Goal: Task Accomplishment & Management: Use online tool/utility

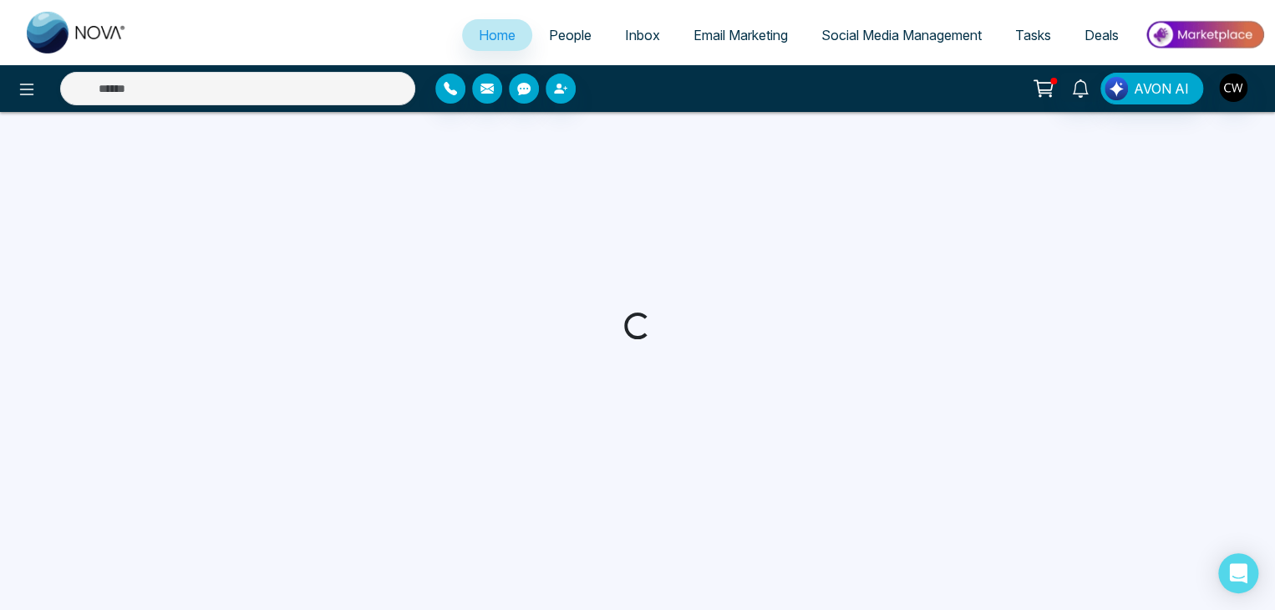
select select "*"
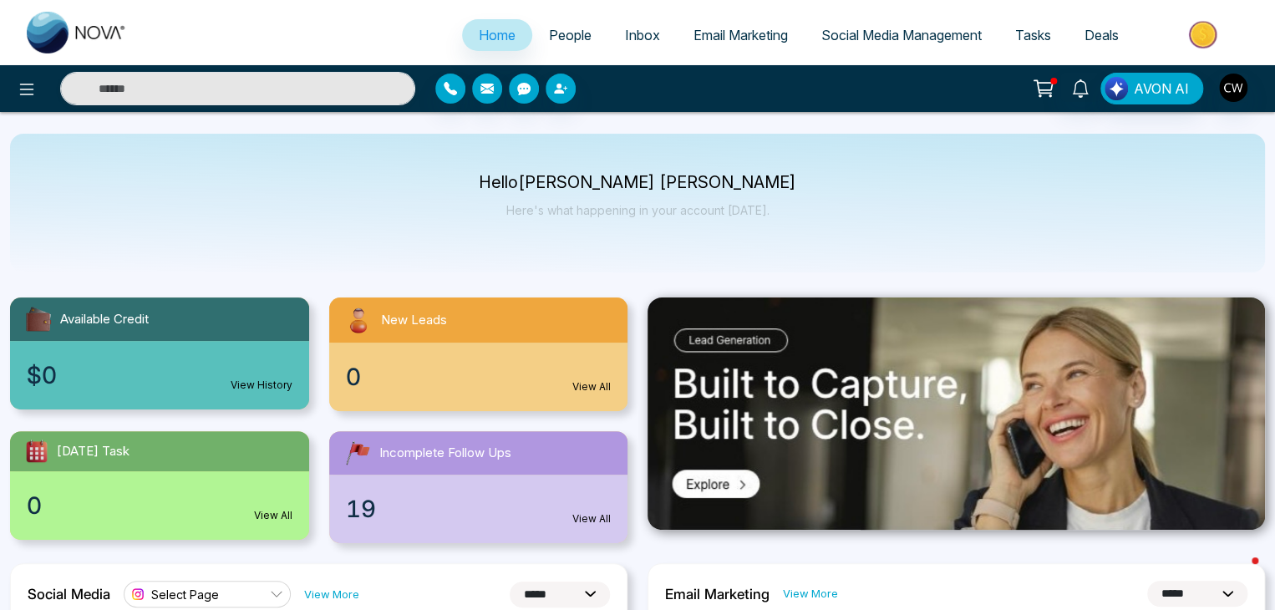
click at [706, 36] on span "Email Marketing" at bounding box center [741, 35] width 94 height 17
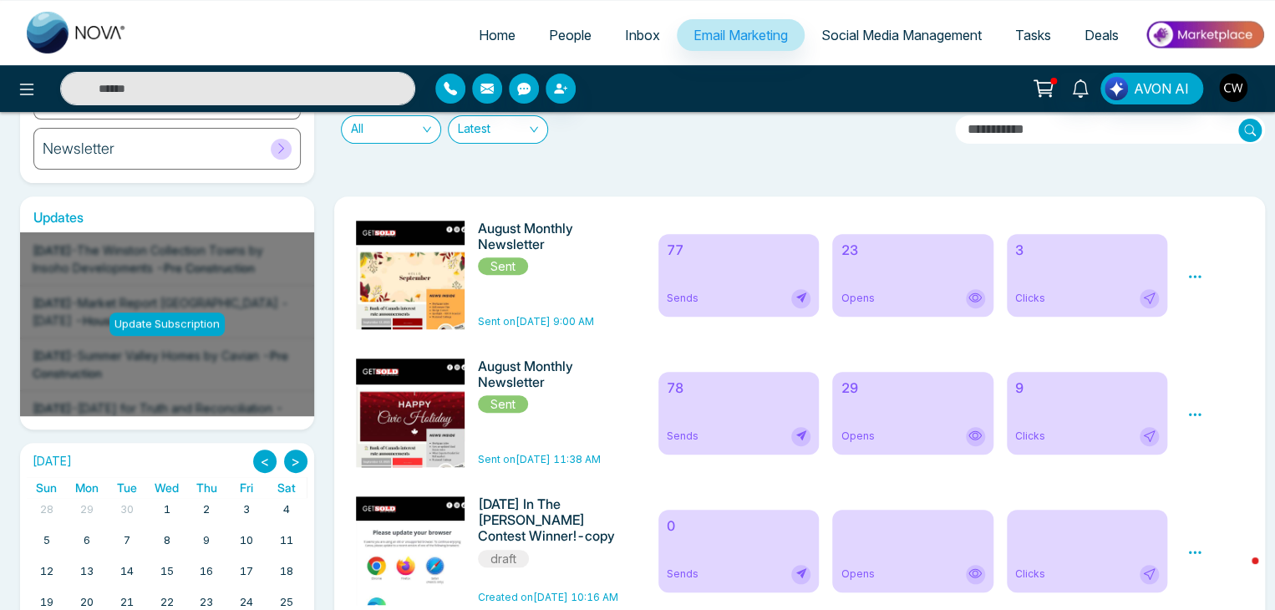
scroll to position [188, 0]
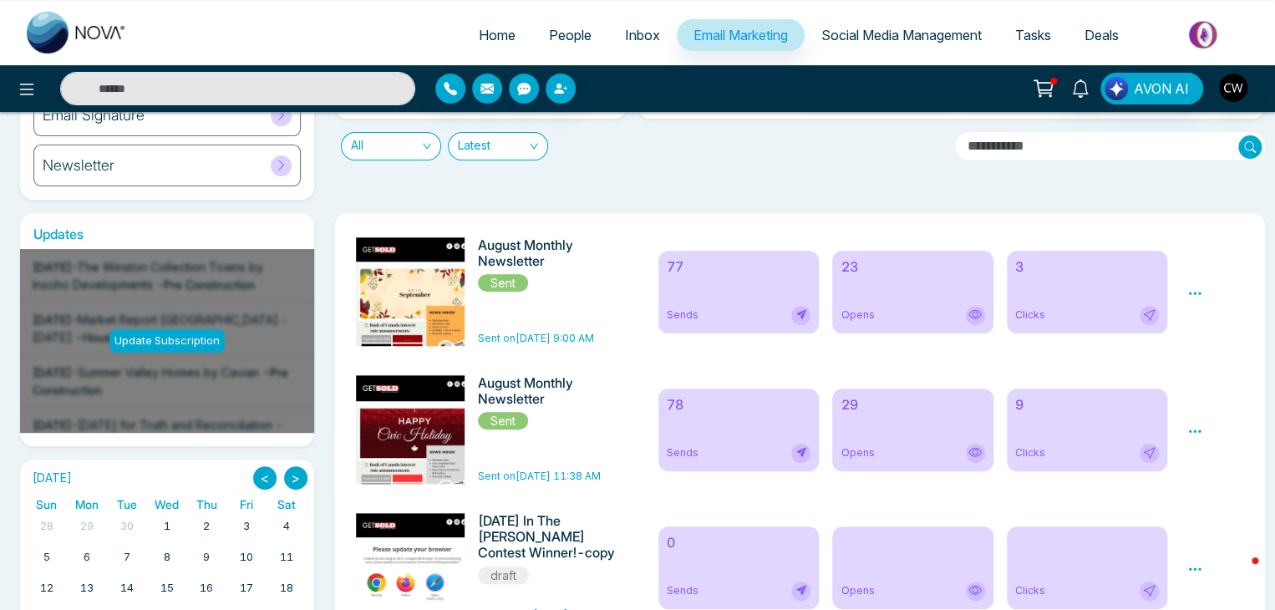
click at [1188, 295] on icon at bounding box center [1195, 293] width 15 height 15
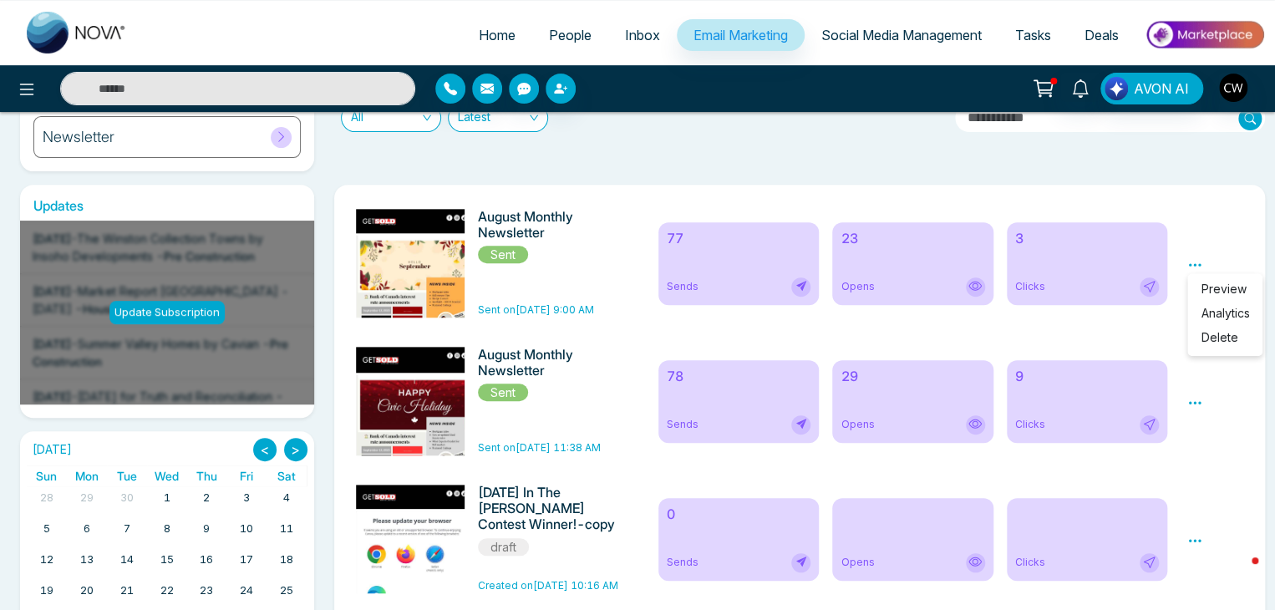
scroll to position [244, 0]
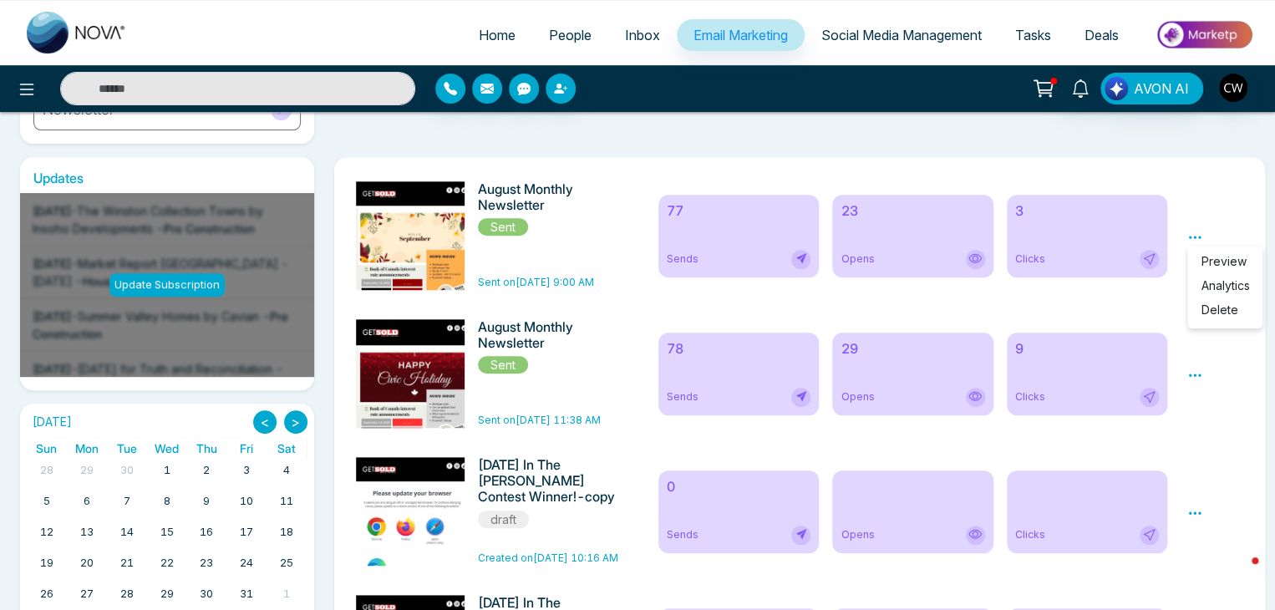
click at [514, 188] on h6 "August Monthly Newsletter" at bounding box center [548, 197] width 141 height 32
click at [515, 206] on h6 "August Monthly Newsletter" at bounding box center [548, 197] width 141 height 32
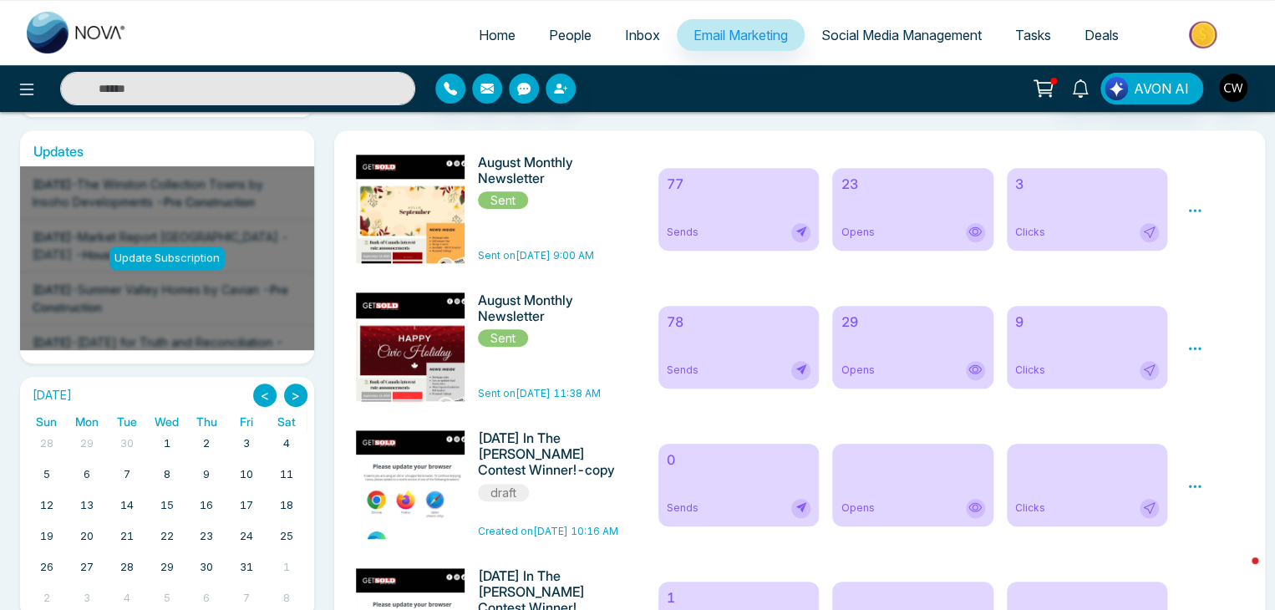
scroll to position [214, 0]
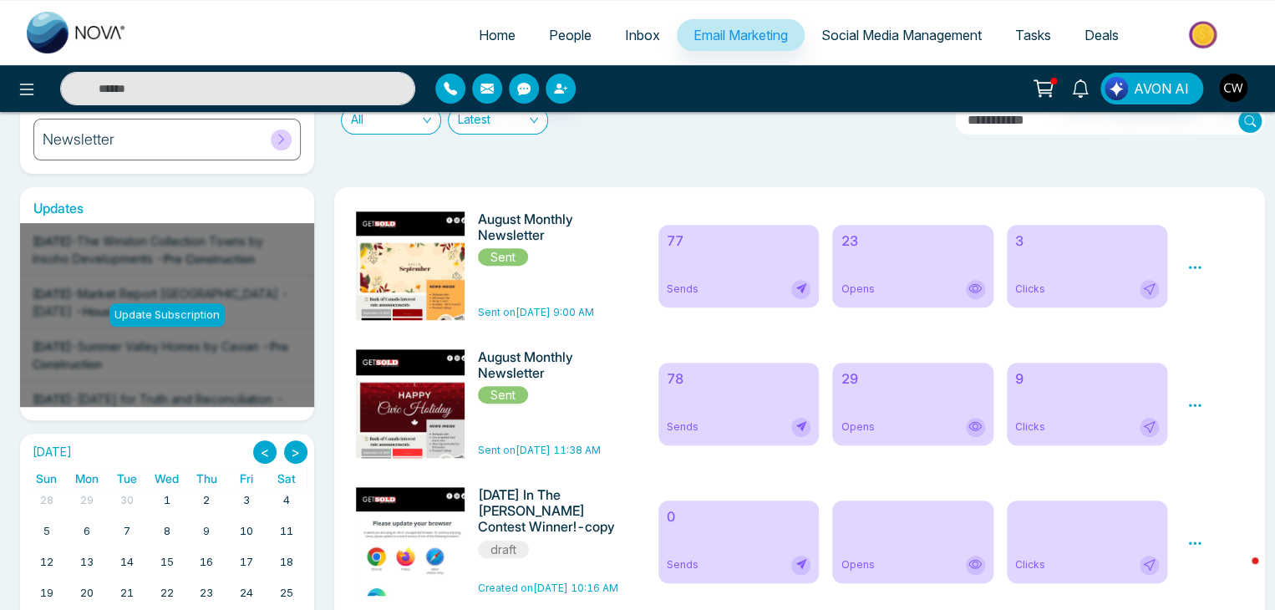
click at [506, 259] on span "Sent" at bounding box center [503, 257] width 50 height 18
click at [511, 213] on h6 "August Monthly Newsletter" at bounding box center [548, 227] width 141 height 32
click at [1200, 267] on icon at bounding box center [1195, 267] width 13 height 3
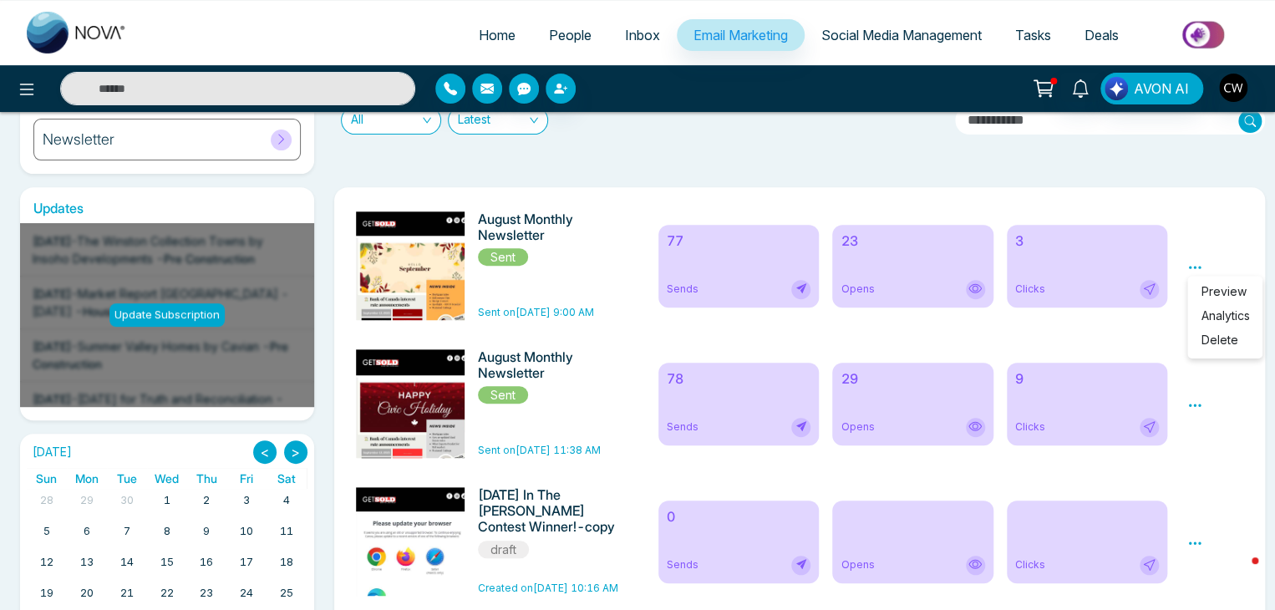
click at [1225, 290] on span "Preview" at bounding box center [1223, 291] width 45 height 14
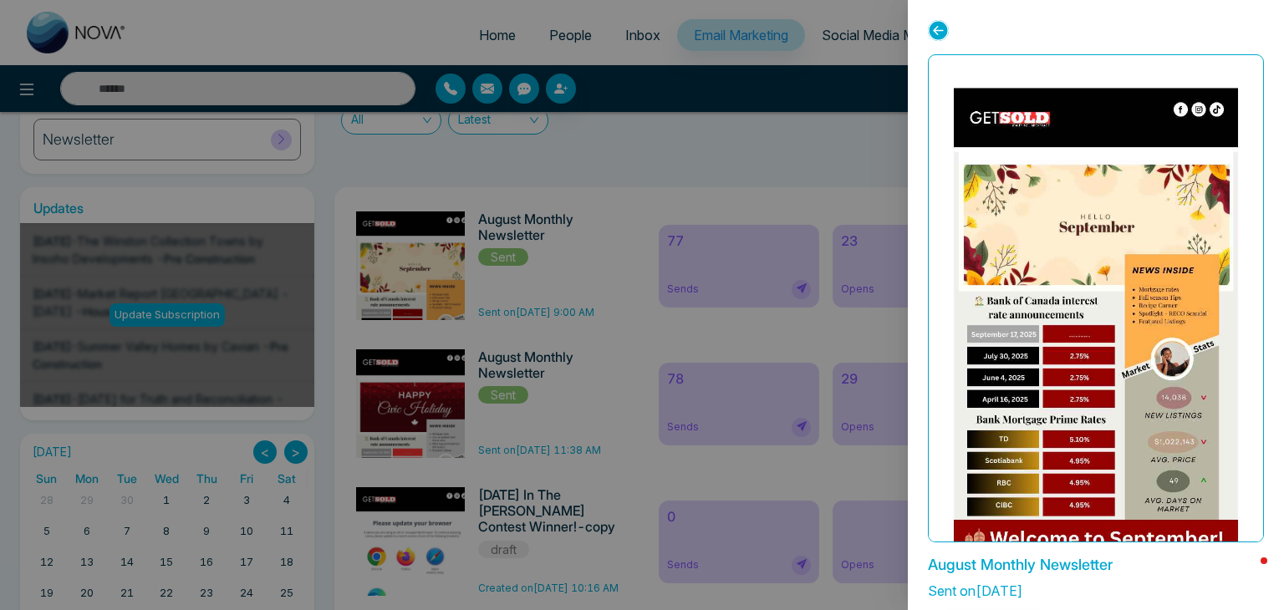
click at [936, 33] on icon at bounding box center [938, 30] width 21 height 21
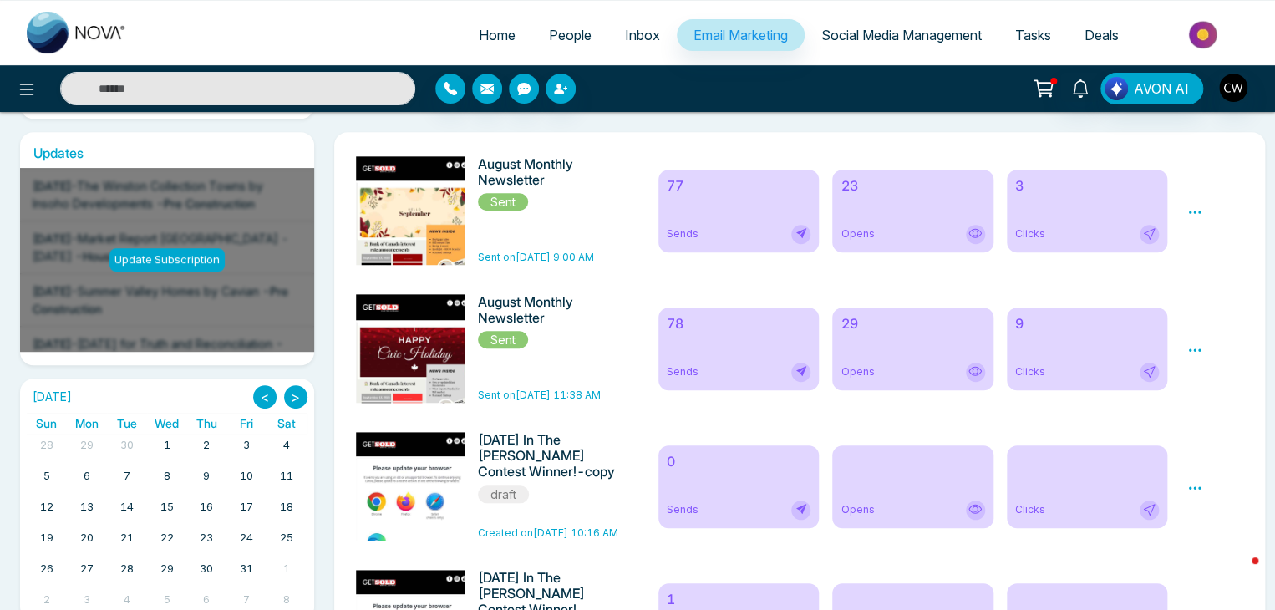
scroll to position [0, 0]
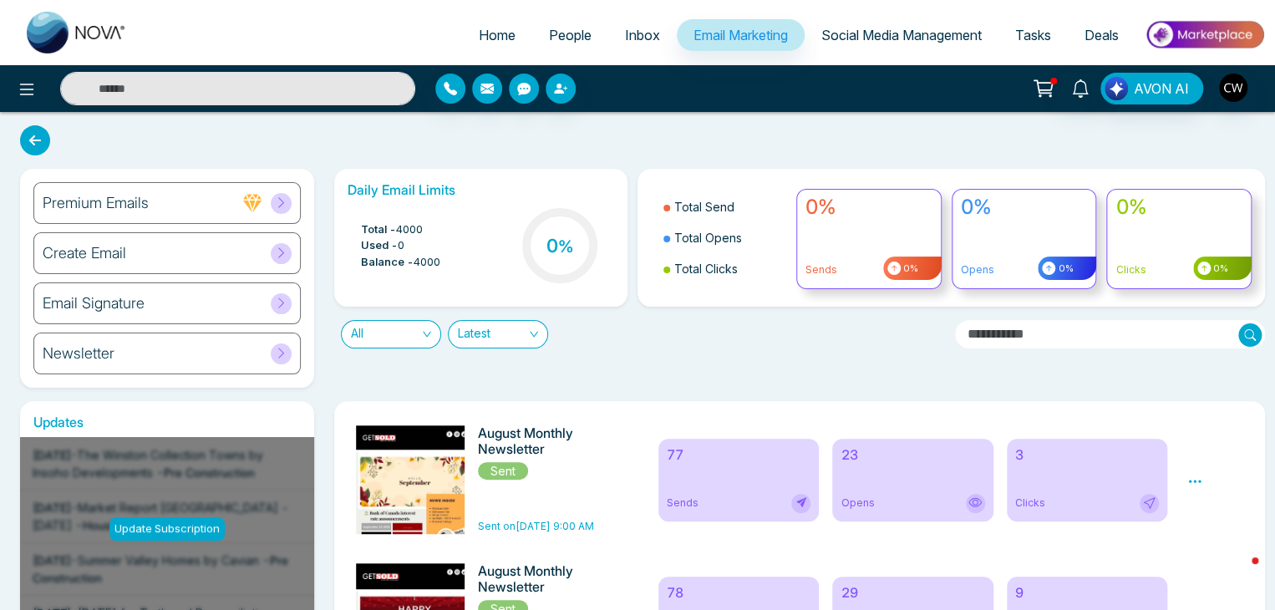
click at [277, 256] on icon at bounding box center [281, 253] width 13 height 13
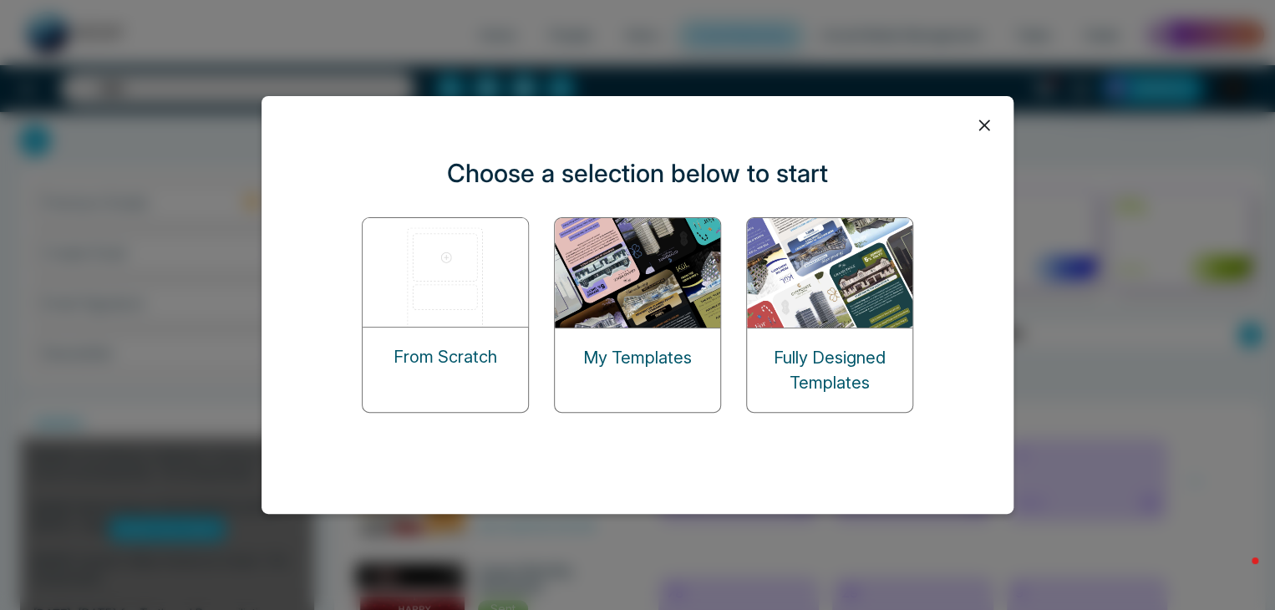
click at [660, 375] on div "My Templates" at bounding box center [637, 357] width 165 height 59
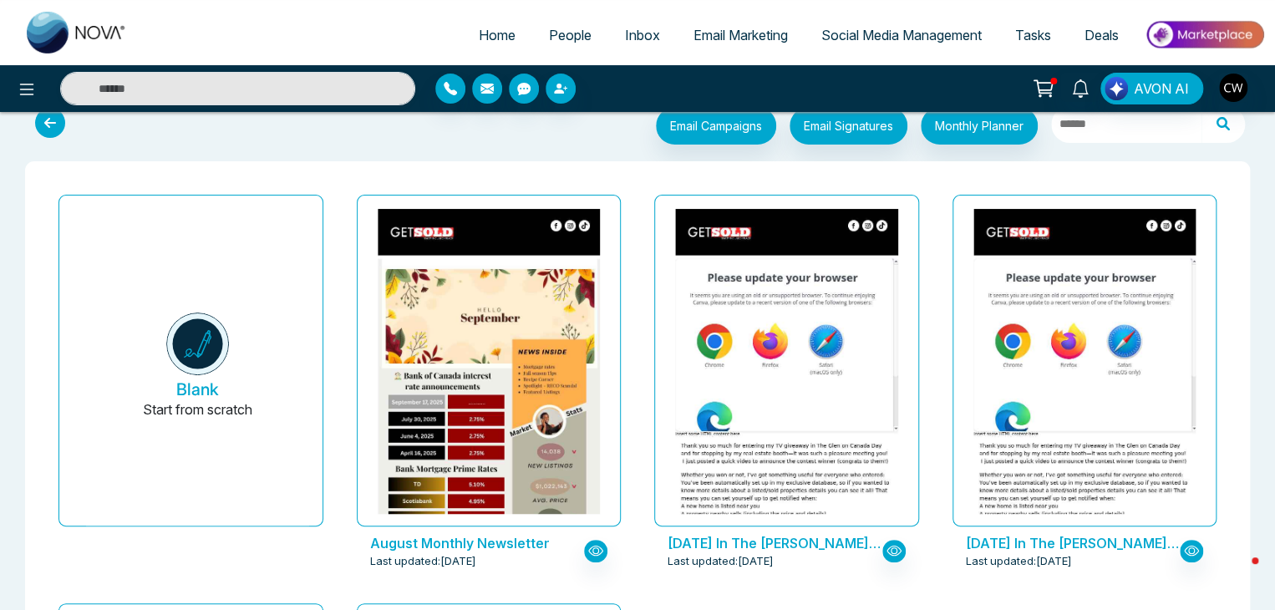
scroll to position [38, 0]
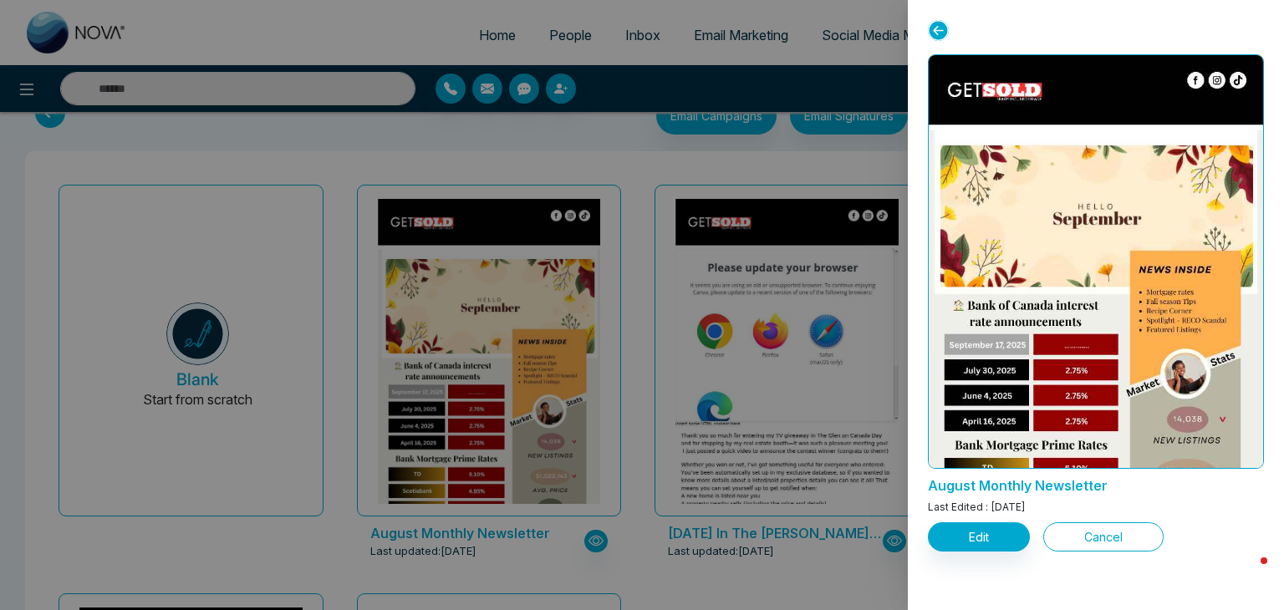
click at [1108, 542] on button "Cancel" at bounding box center [1103, 536] width 120 height 29
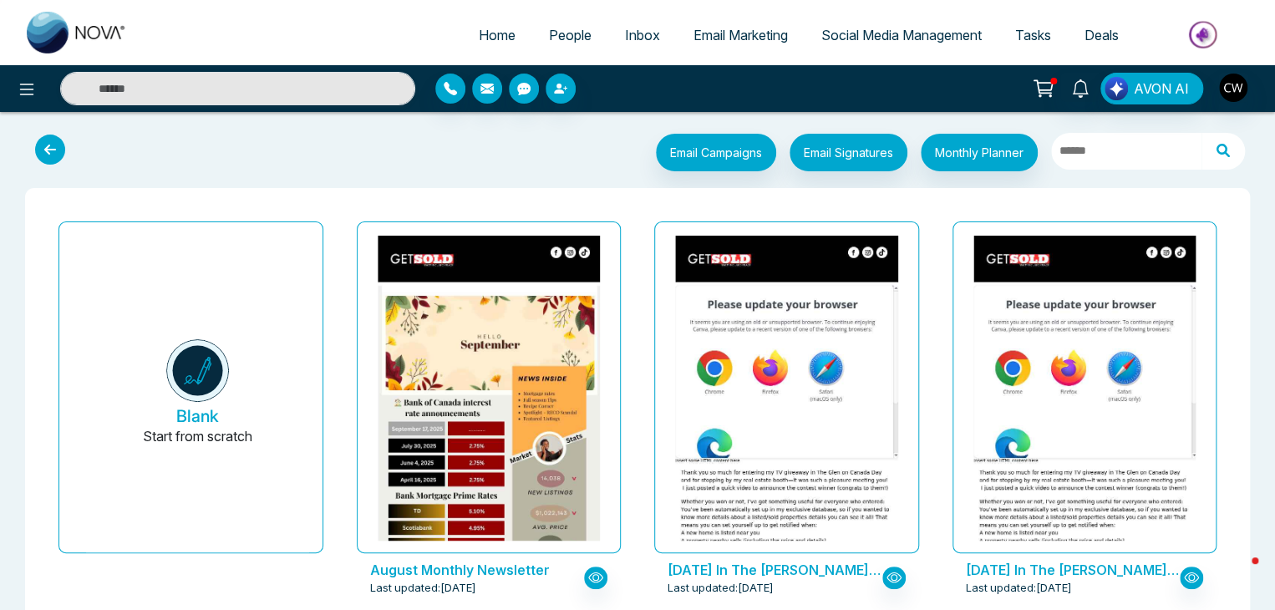
scroll to position [0, 0]
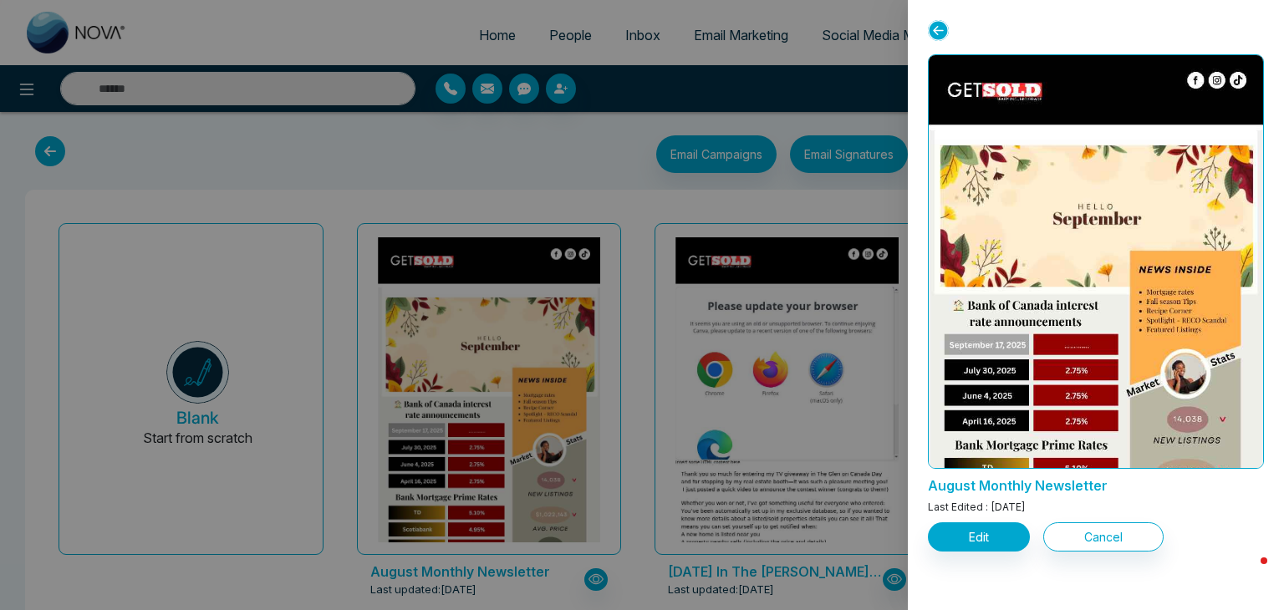
click at [649, 476] on div at bounding box center [642, 305] width 1284 height 610
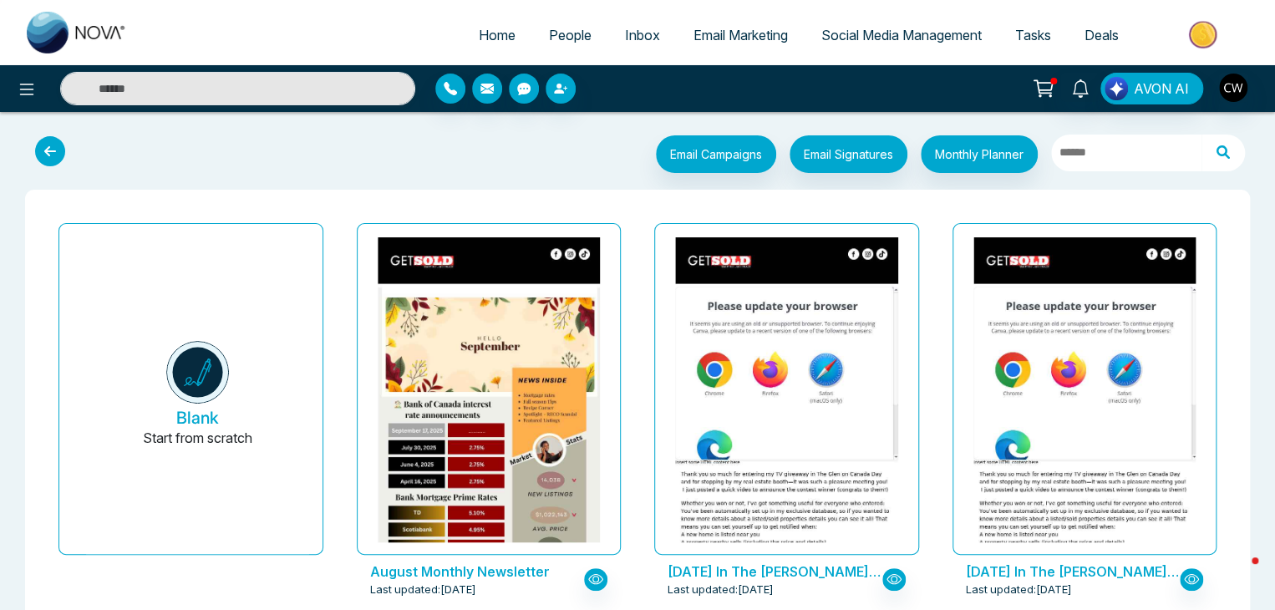
click at [519, 571] on p "August Monthly Newsletter" at bounding box center [477, 572] width 214 height 20
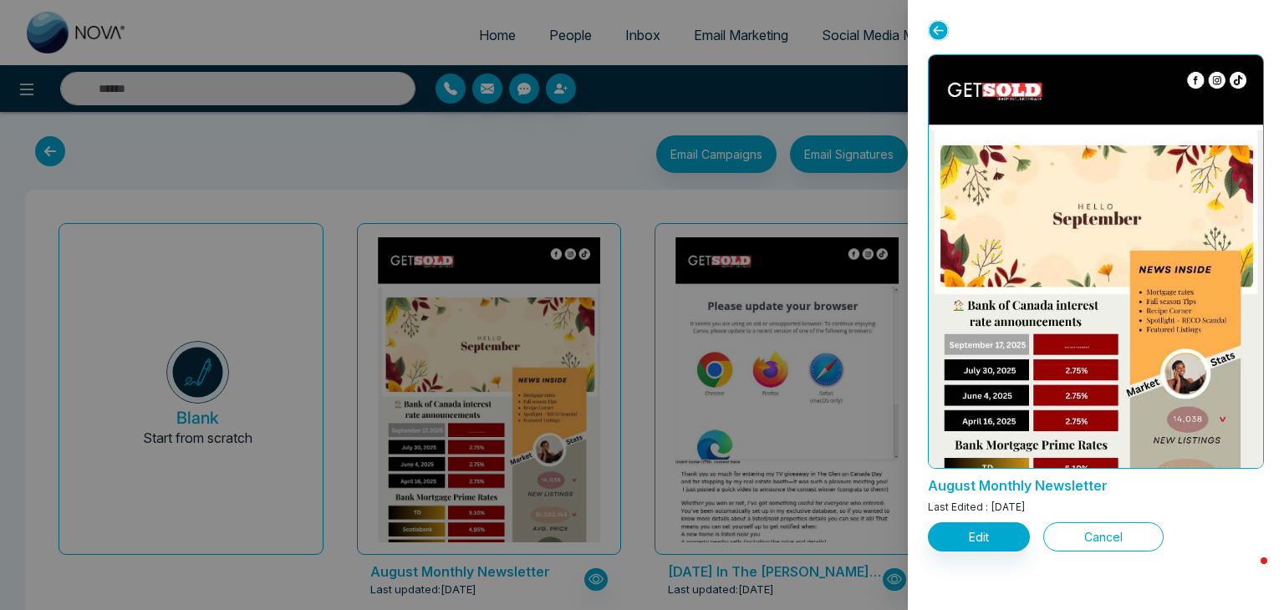
click at [1112, 544] on button "Cancel" at bounding box center [1103, 536] width 120 height 29
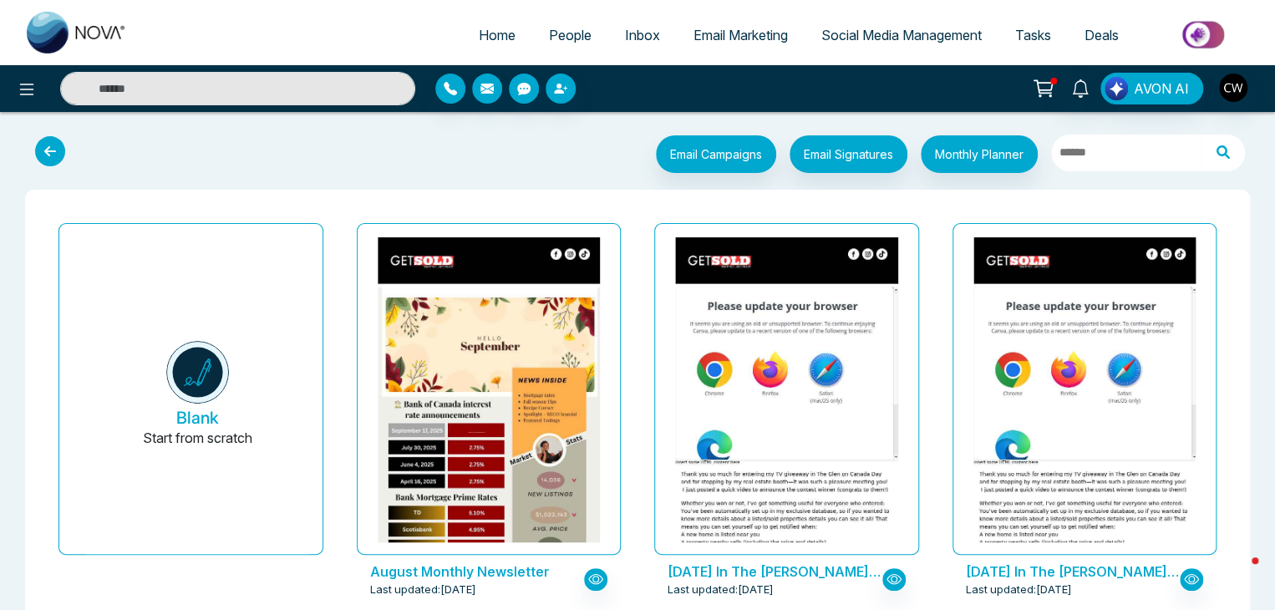
click at [38, 149] on icon at bounding box center [50, 151] width 30 height 30
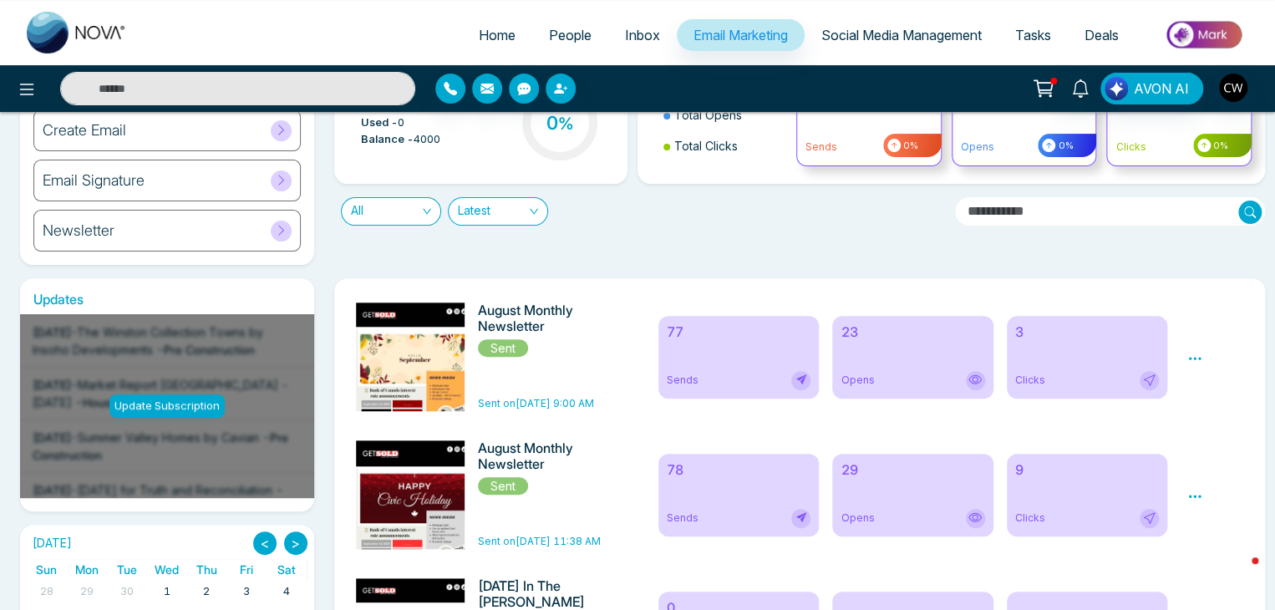
scroll to position [128, 0]
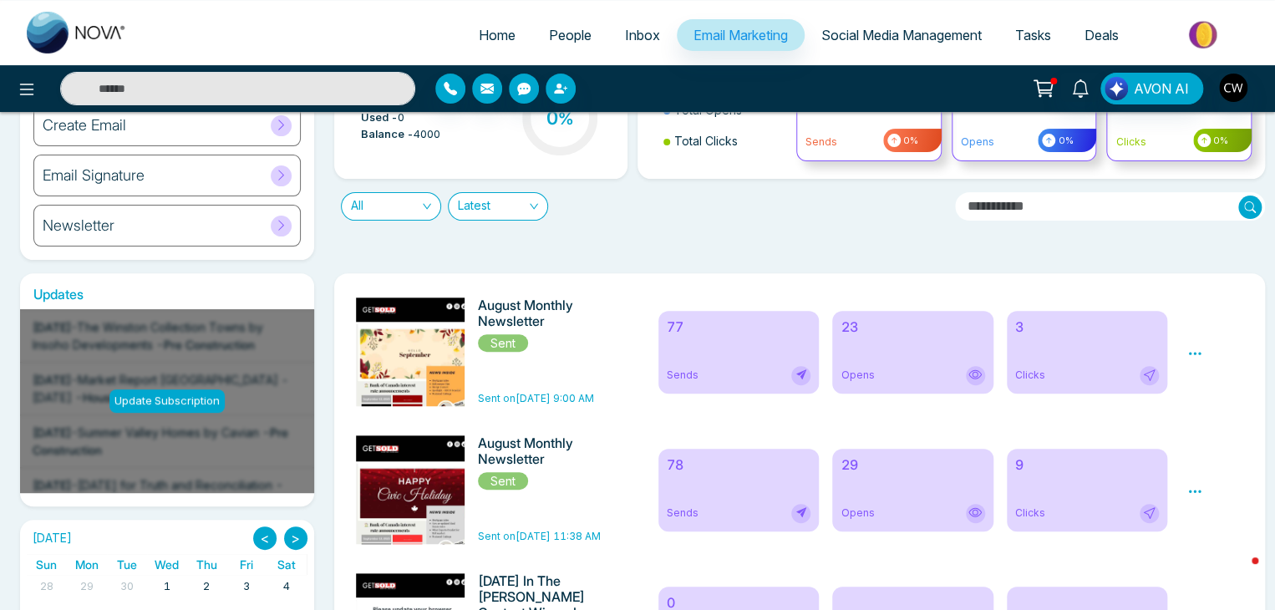
click at [1199, 349] on icon at bounding box center [1195, 353] width 15 height 15
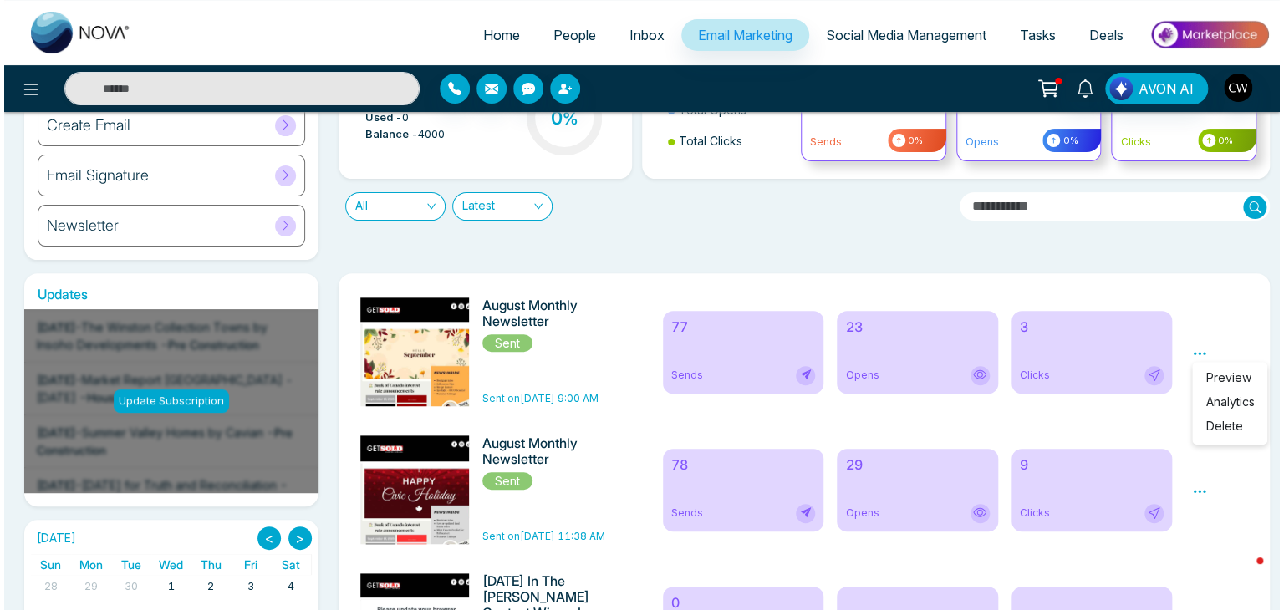
scroll to position [0, 0]
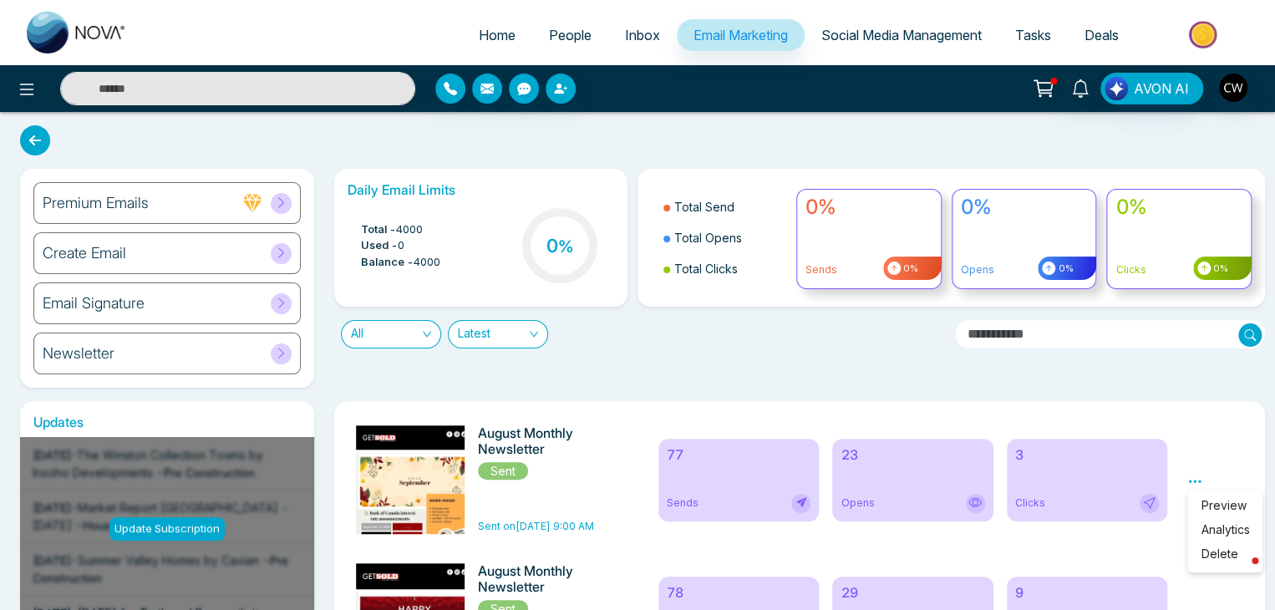
click at [497, 31] on span "Home" at bounding box center [497, 35] width 37 height 17
select select "*"
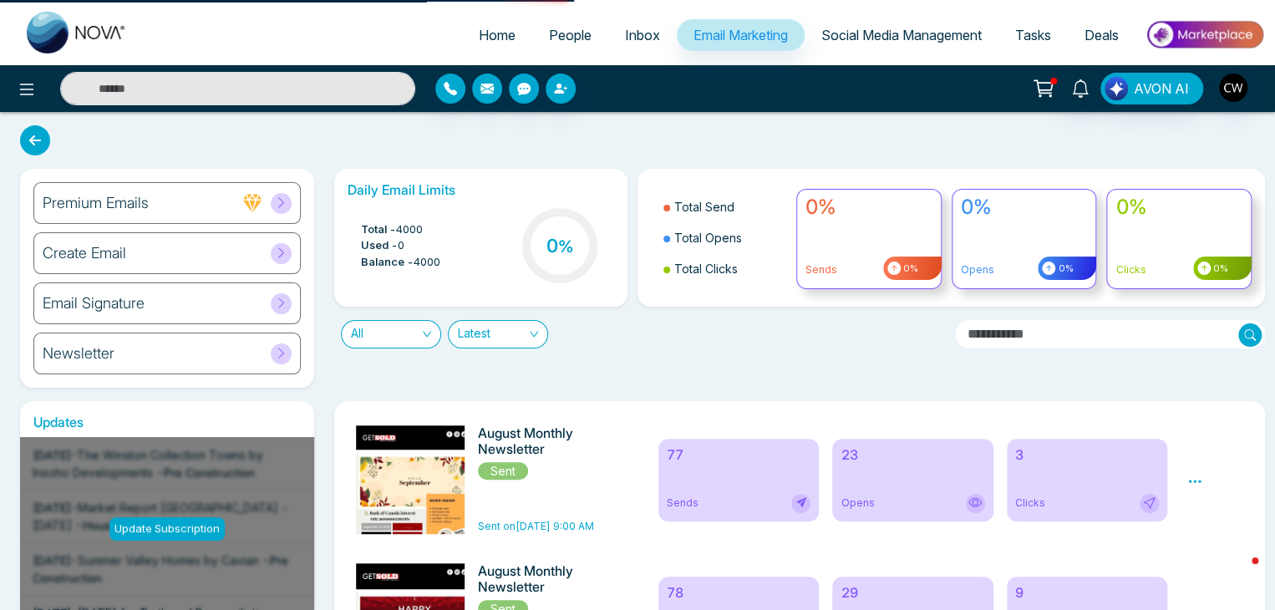
select select "*"
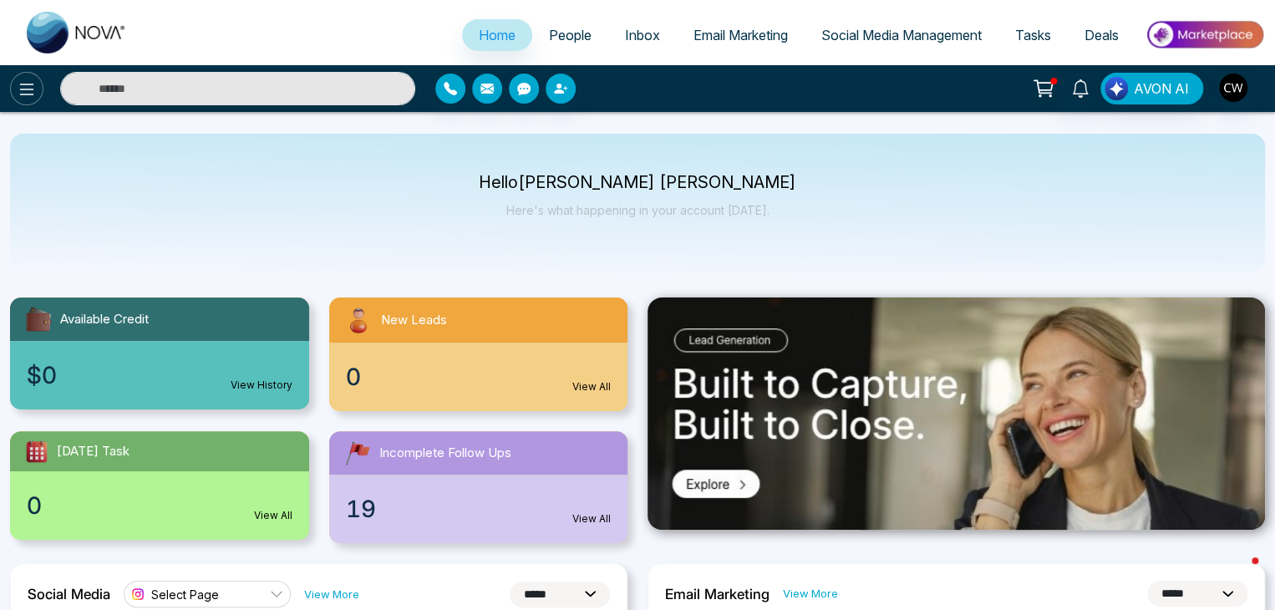
click at [23, 81] on icon at bounding box center [27, 89] width 20 height 20
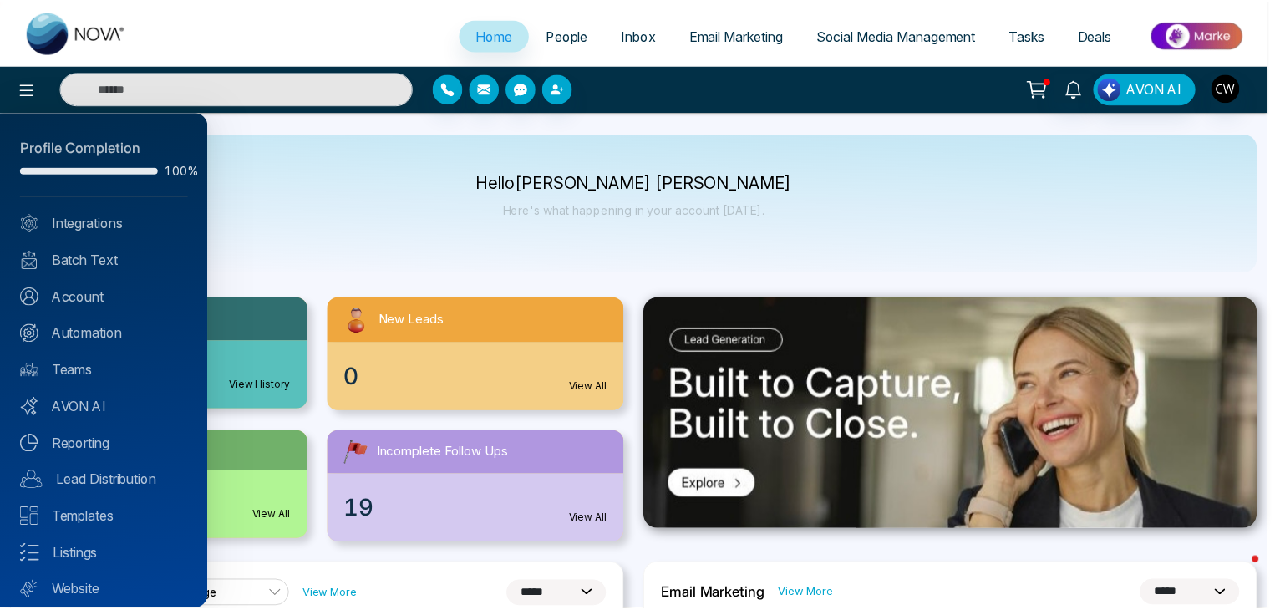
scroll to position [47, 0]
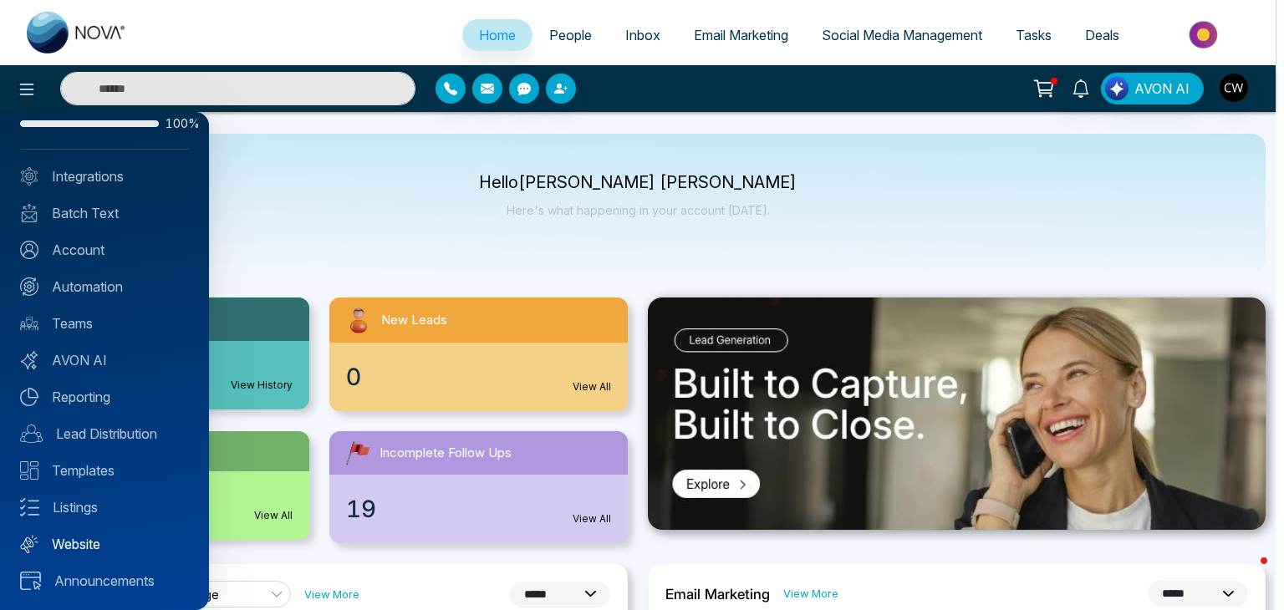
click at [70, 538] on link "Website" at bounding box center [104, 544] width 169 height 20
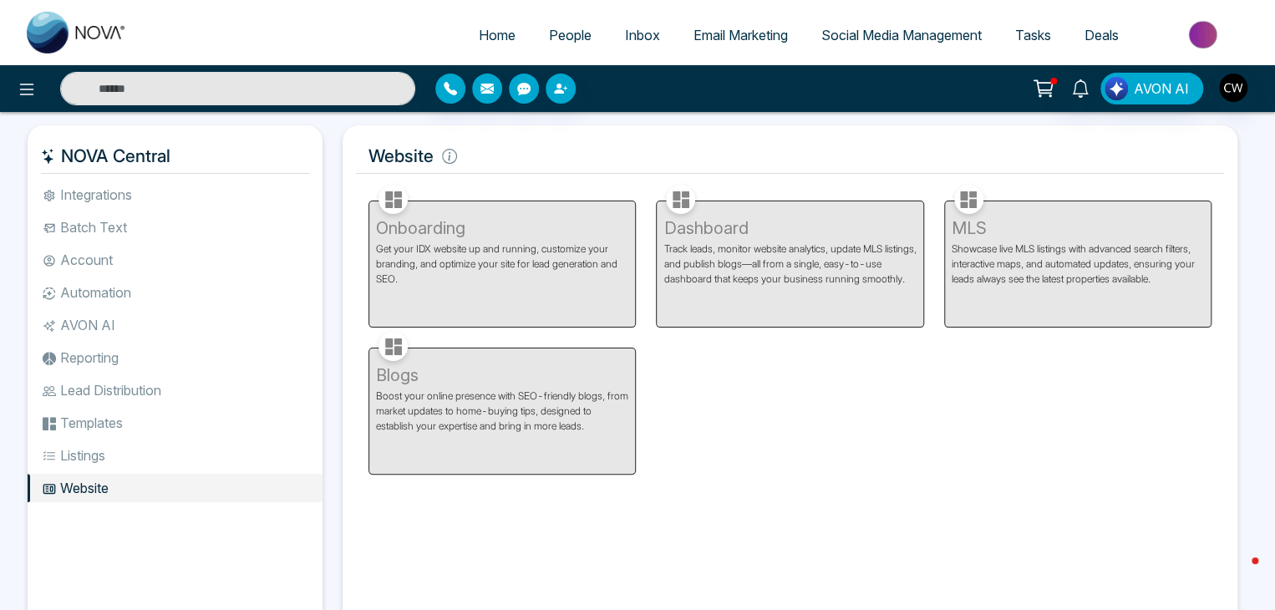
click at [750, 35] on span "Email Marketing" at bounding box center [741, 35] width 94 height 17
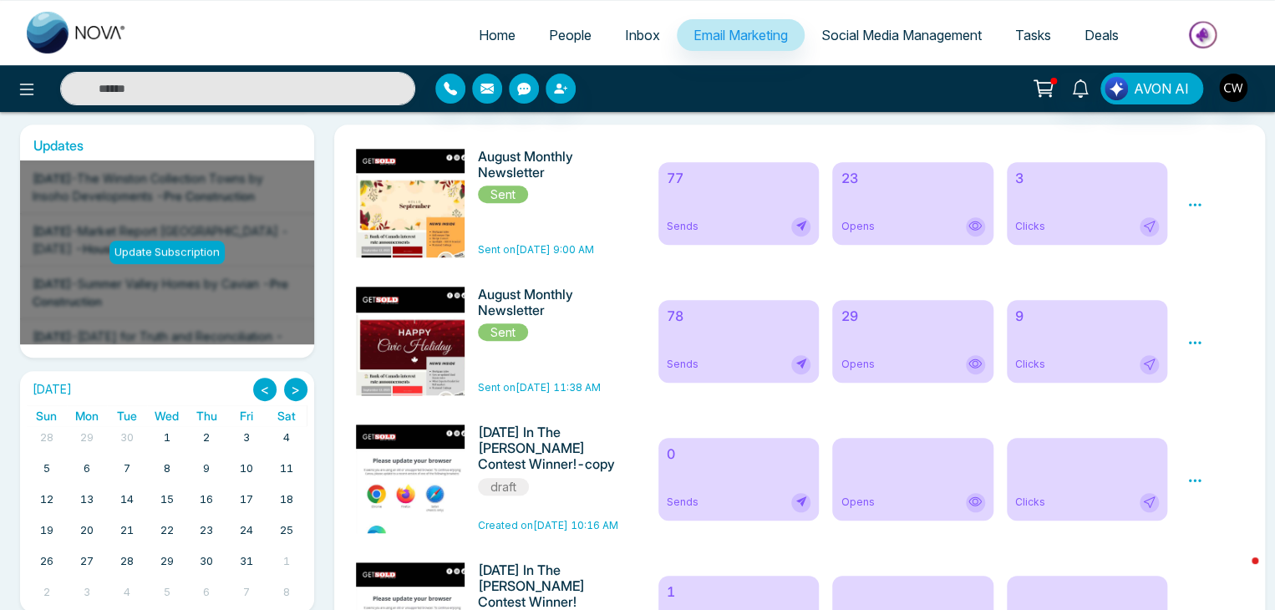
scroll to position [267, 0]
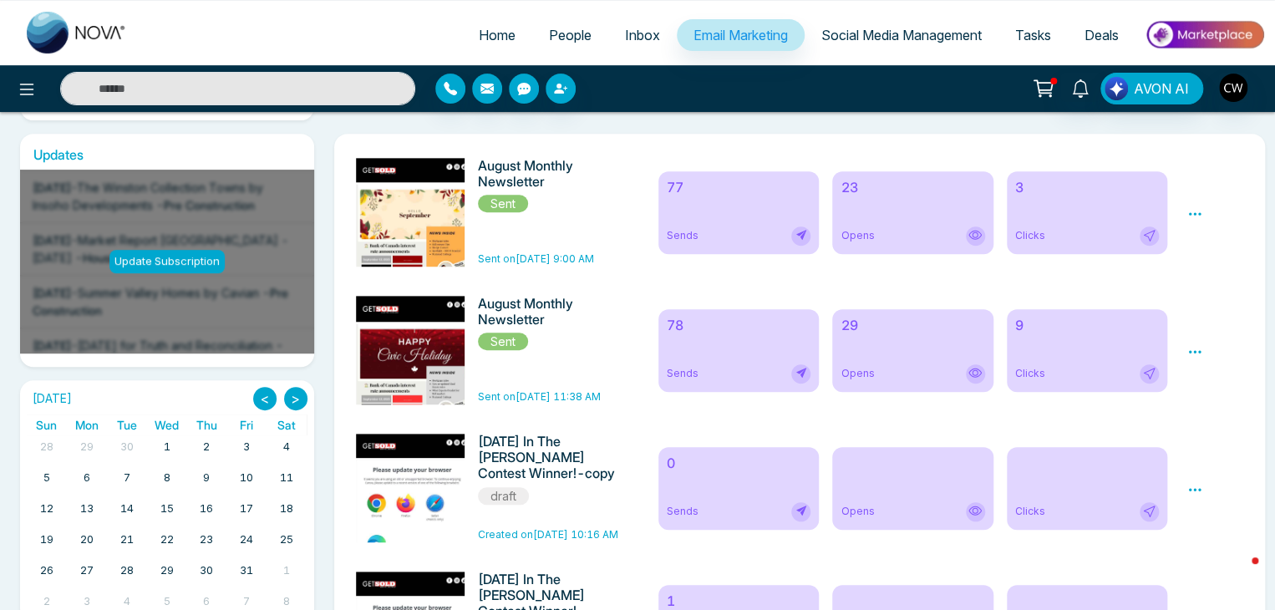
click at [528, 201] on span "Sent" at bounding box center [503, 204] width 50 height 18
click at [520, 178] on h6 "August Monthly Newsletter" at bounding box center [548, 174] width 141 height 32
click at [1183, 211] on div "Preview Analytics Delete" at bounding box center [1216, 212] width 76 height 109
click at [1191, 212] on icon at bounding box center [1195, 213] width 13 height 3
click at [1220, 259] on link "Analytics" at bounding box center [1225, 262] width 48 height 14
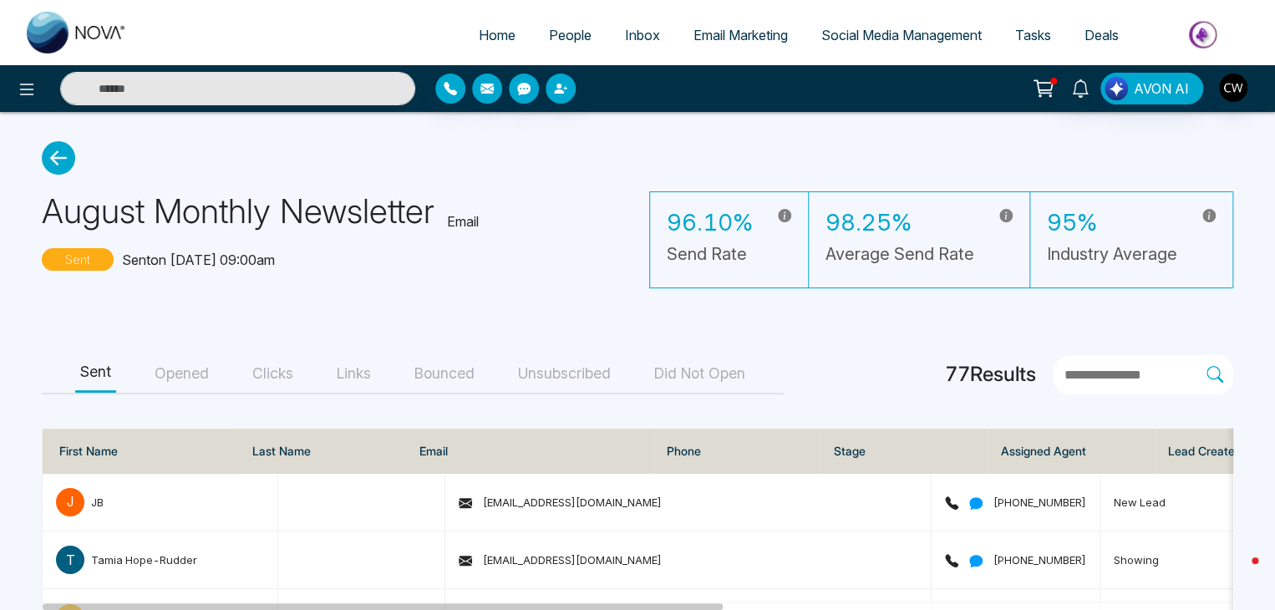
click at [59, 176] on div "August Monthly Newsletter Email Sent Sent on [DATE] 09:00am 96.10% Send Rate 98…" at bounding box center [638, 232] width 1192 height 114
click at [59, 155] on icon at bounding box center [58, 157] width 33 height 33
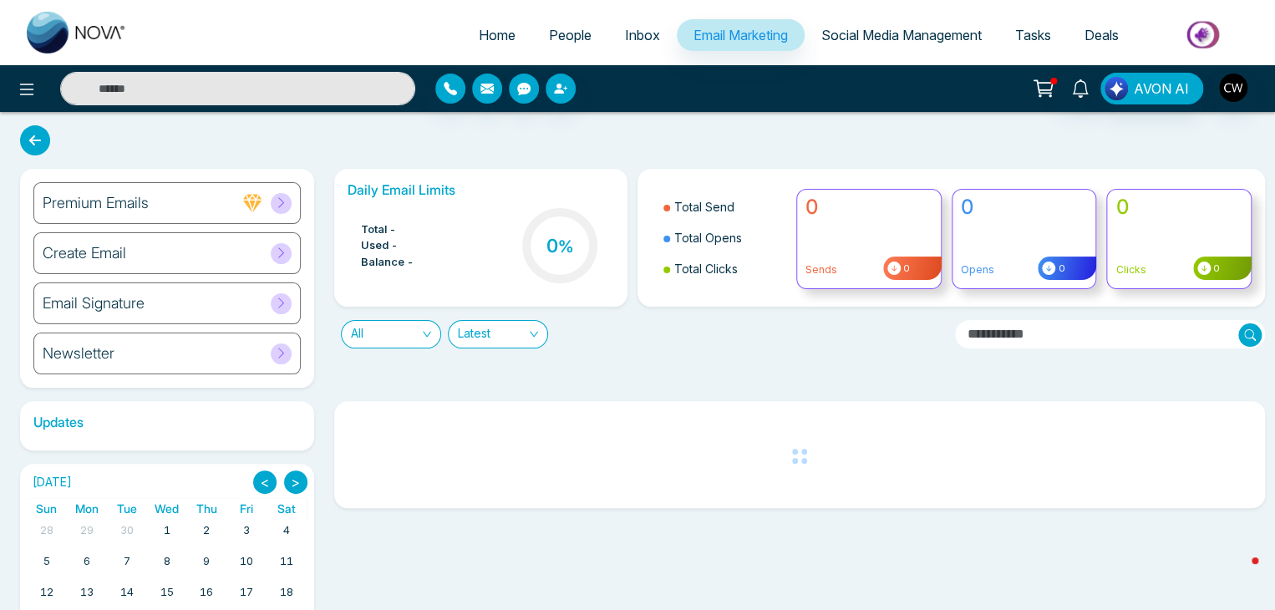
click at [261, 241] on div "Create Email" at bounding box center [166, 253] width 267 height 42
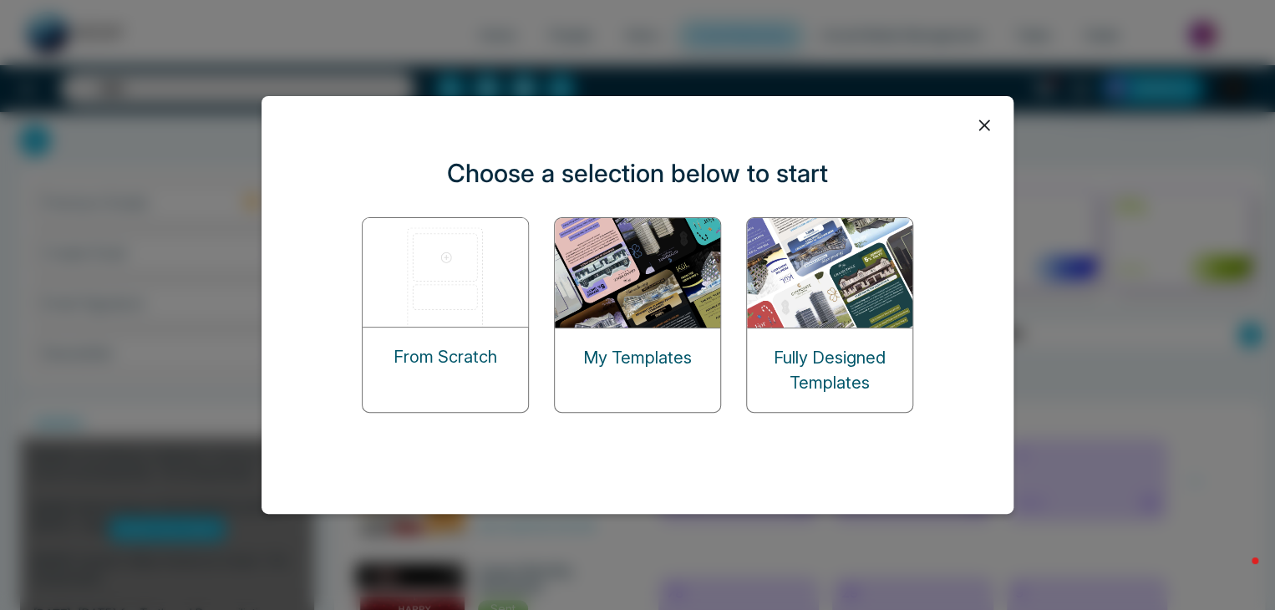
click at [471, 370] on div "From Scratch" at bounding box center [445, 357] width 165 height 59
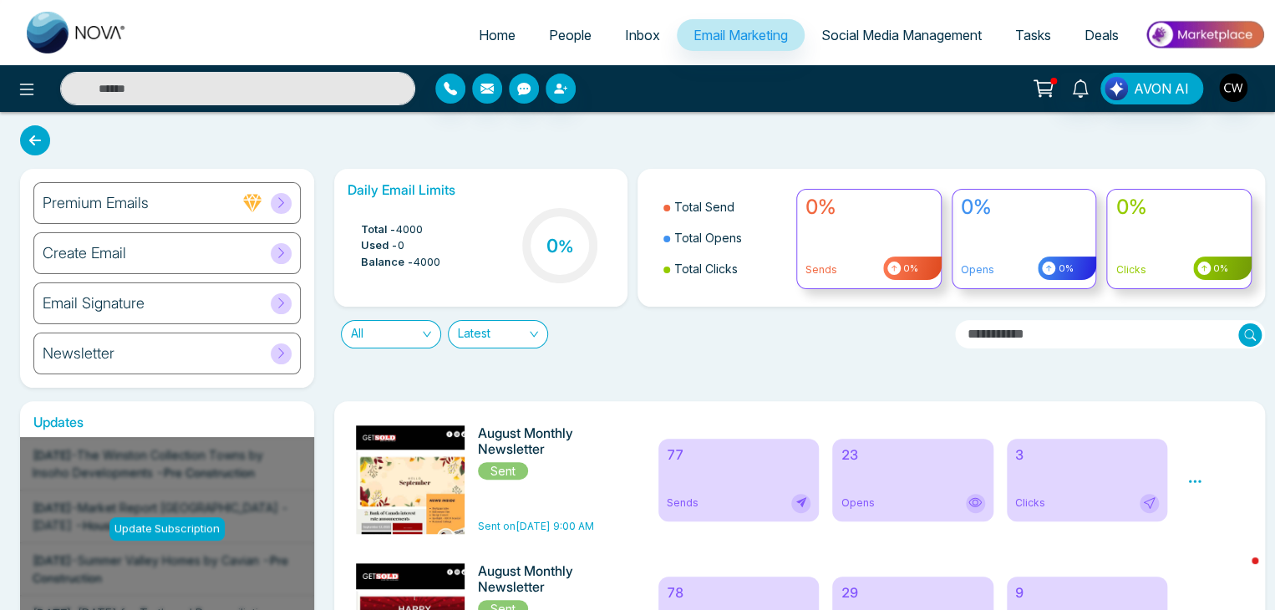
click at [150, 258] on div "Create Email" at bounding box center [166, 253] width 267 height 42
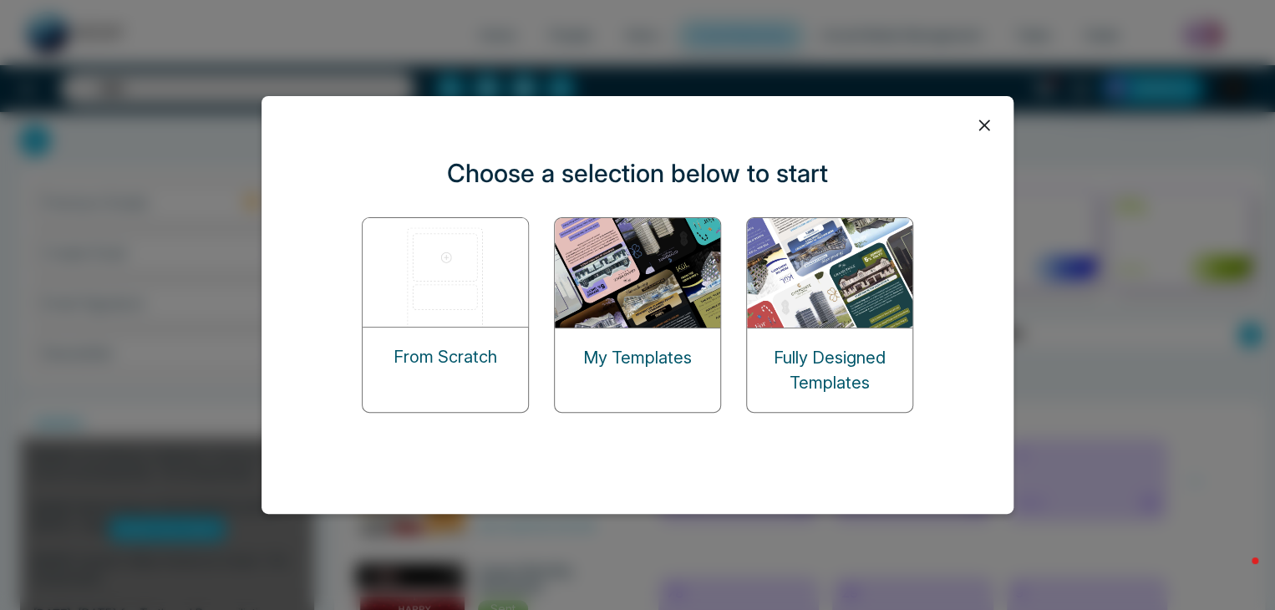
click at [655, 369] on p "My Templates" at bounding box center [637, 357] width 109 height 25
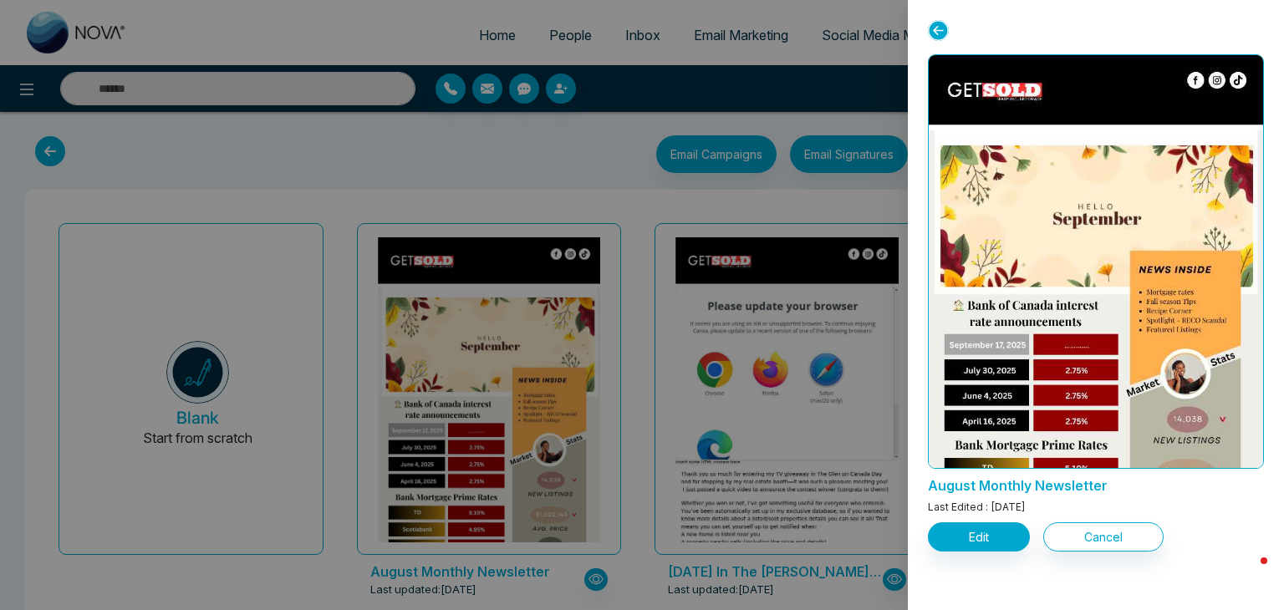
click at [962, 553] on div "August Monthly Newsletter Last Edited : [DATE] Edit Cancel" at bounding box center [1096, 305] width 376 height 610
click at [969, 539] on button "Edit" at bounding box center [979, 536] width 102 height 29
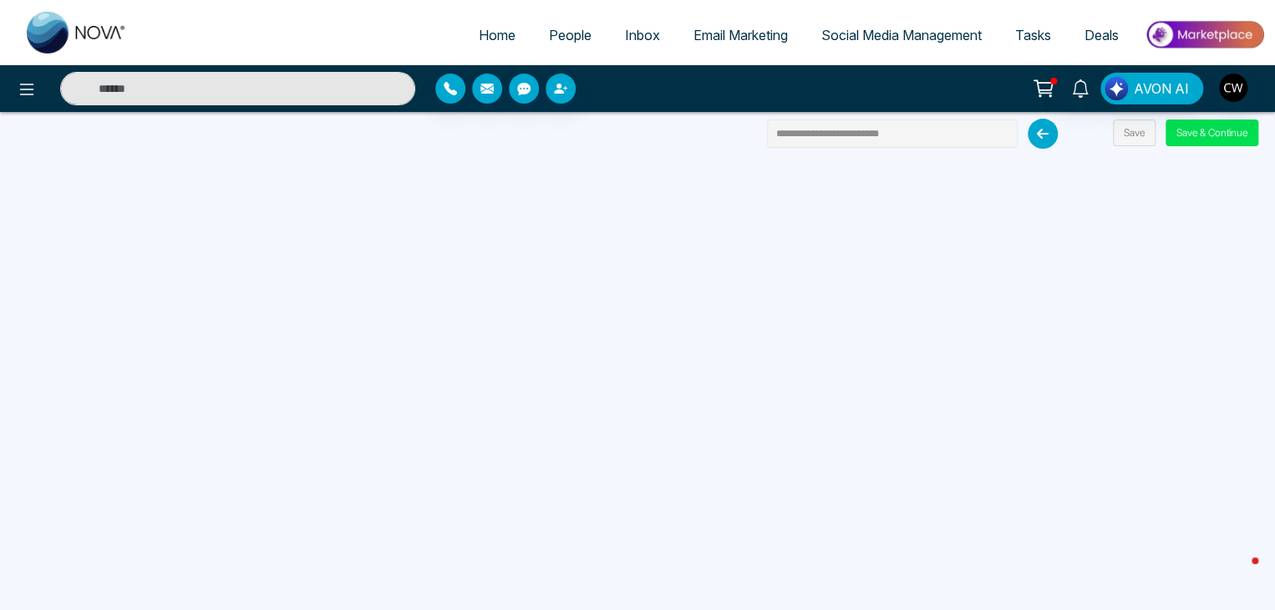
drag, startPoint x: 808, startPoint y: 131, endPoint x: 760, endPoint y: 127, distance: 48.7
click at [760, 127] on div "**********" at bounding box center [637, 305] width 1275 height 610
type input "**********"
click at [1200, 132] on button "Save & Continue" at bounding box center [1212, 133] width 93 height 27
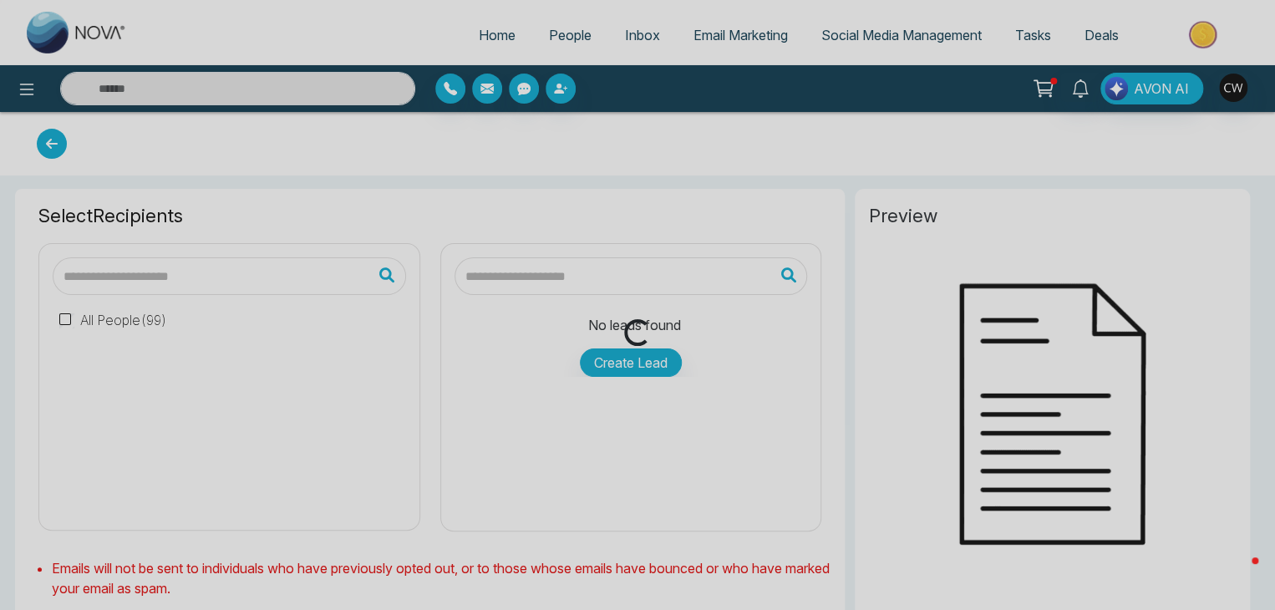
type input "**********"
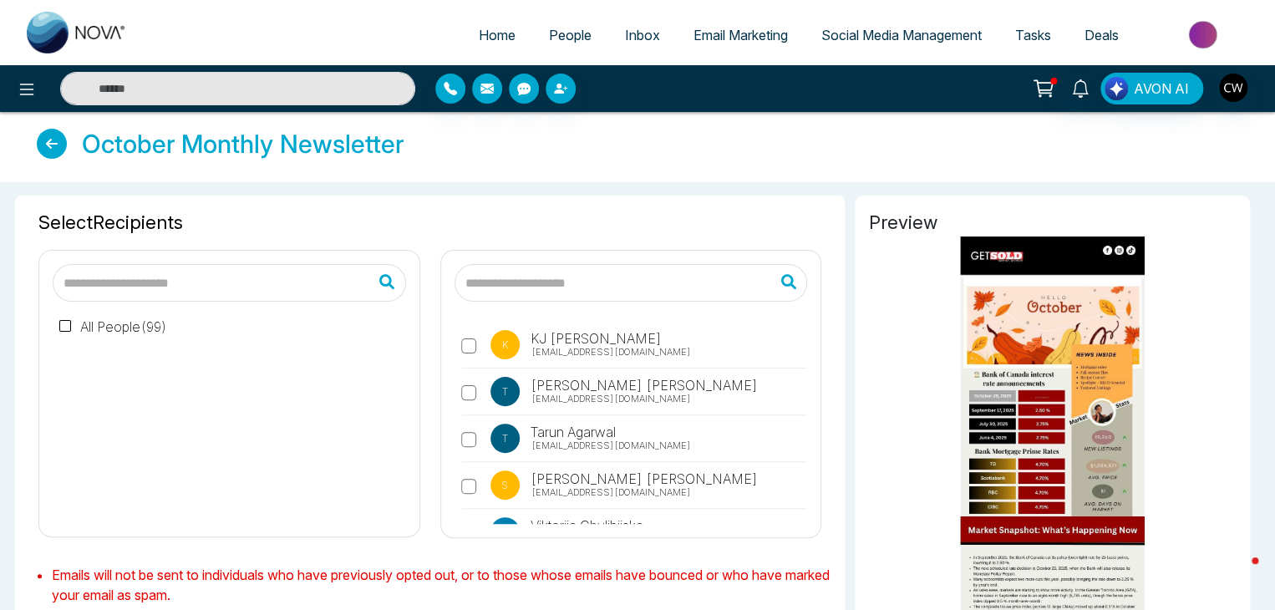
click at [80, 329] on label "All People ( 99 )" at bounding box center [113, 327] width 108 height 20
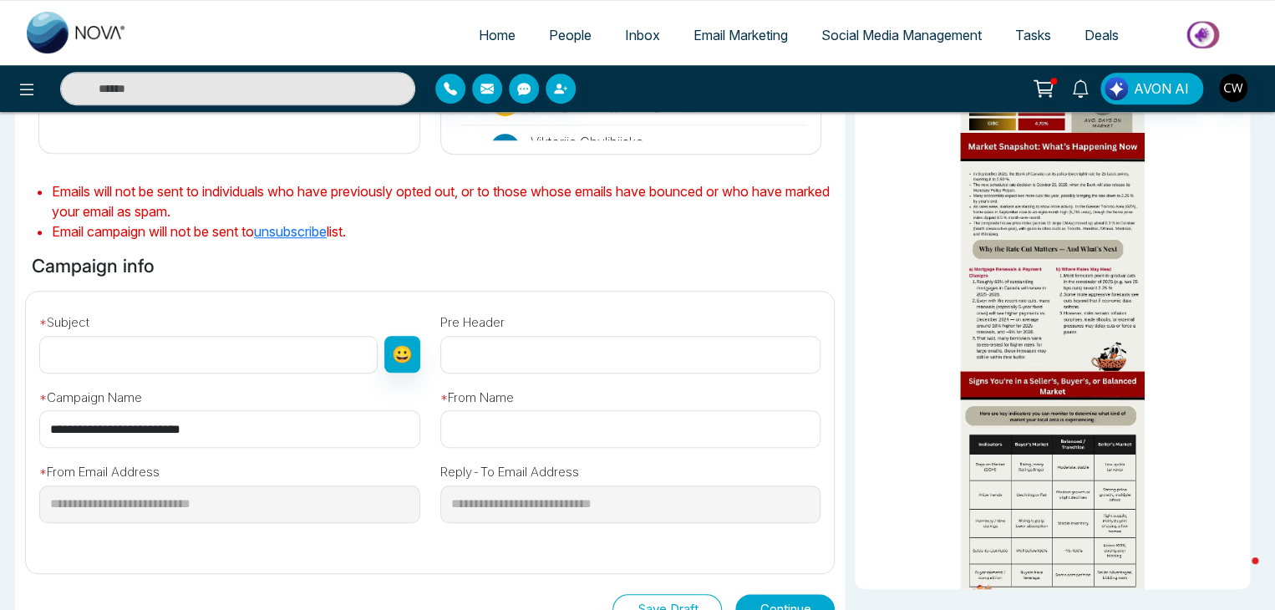
scroll to position [390, 0]
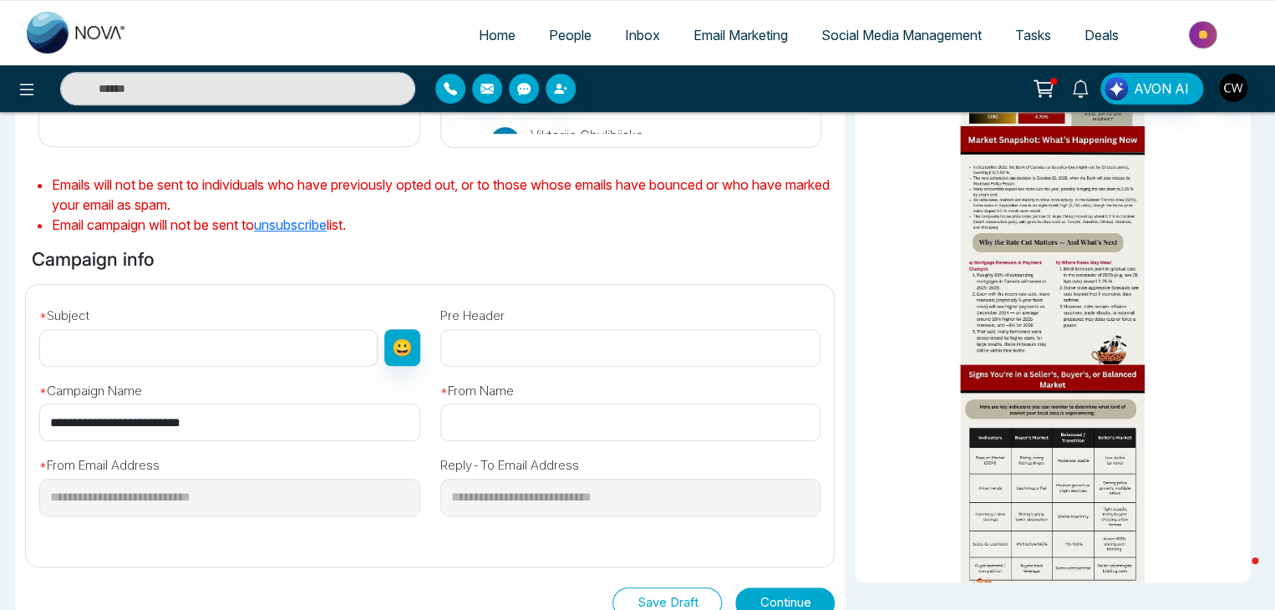
click at [244, 346] on input "text" at bounding box center [208, 348] width 338 height 38
type input "**********"
click at [423, 387] on div "**********" at bounding box center [229, 404] width 401 height 75
click at [498, 434] on input "text" at bounding box center [630, 423] width 381 height 38
type input "**********"
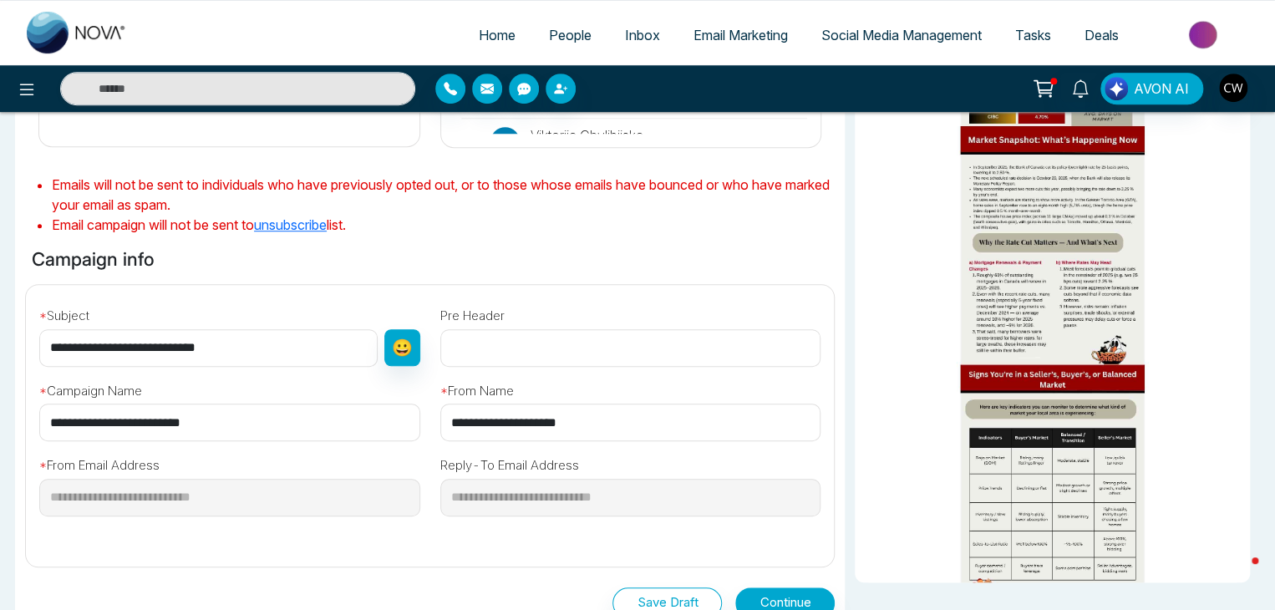
click at [506, 345] on input "text" at bounding box center [630, 348] width 381 height 38
type input "**********"
click at [633, 258] on div "**********" at bounding box center [430, 403] width 810 height 484
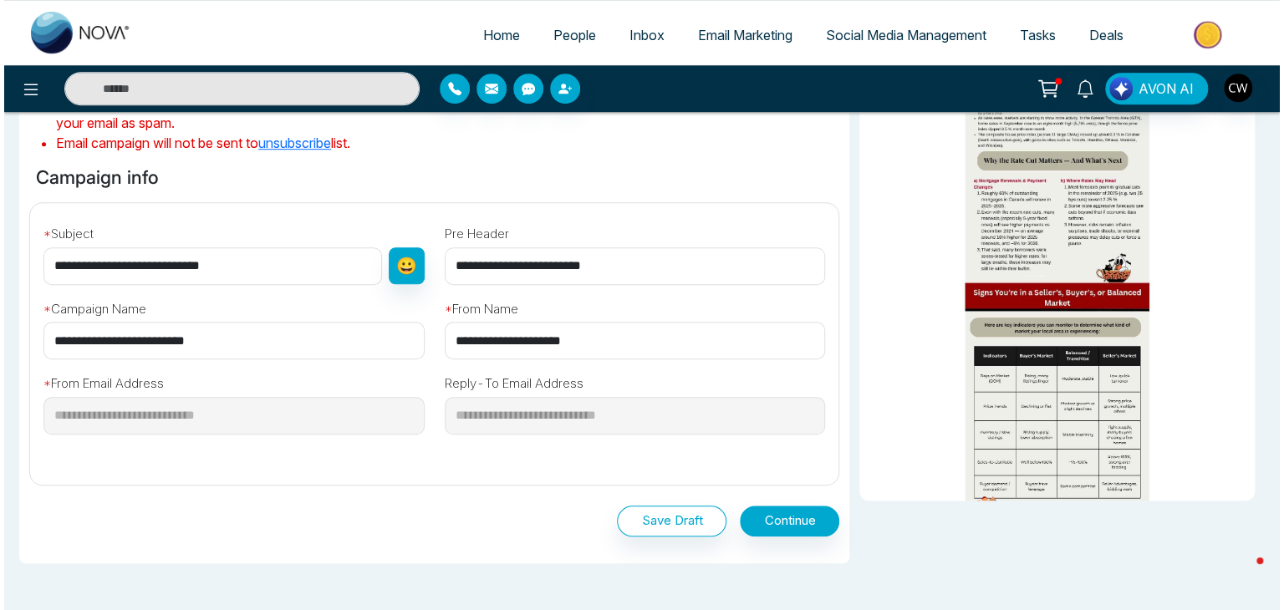
scroll to position [570, 0]
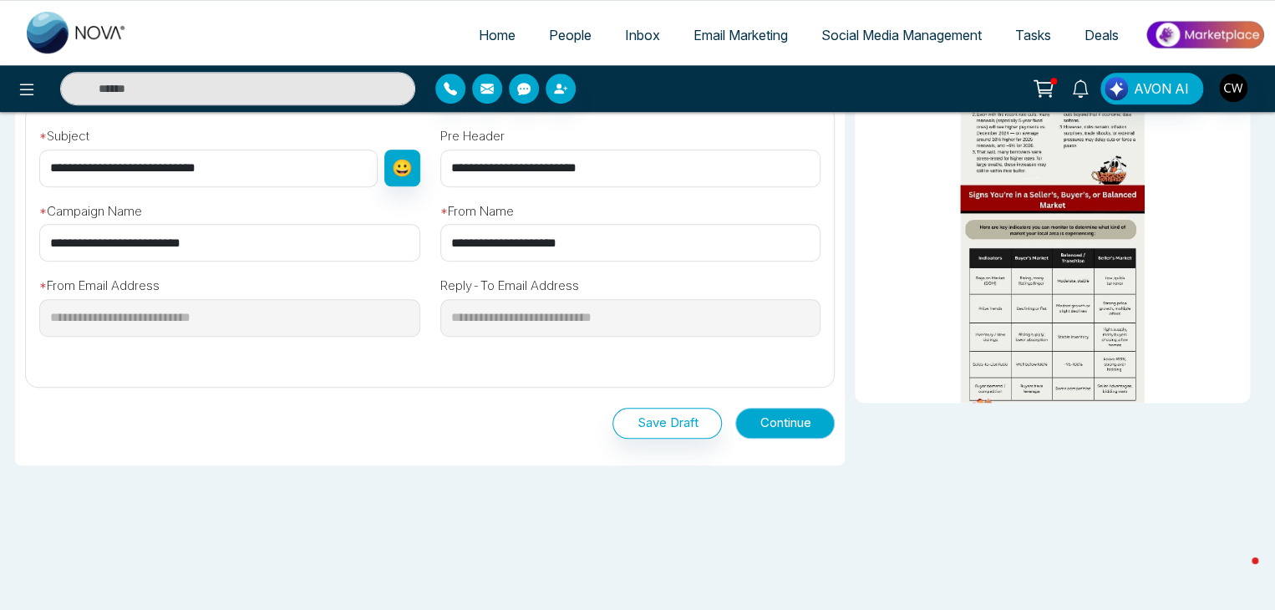
click at [790, 419] on button "Continue" at bounding box center [784, 423] width 99 height 31
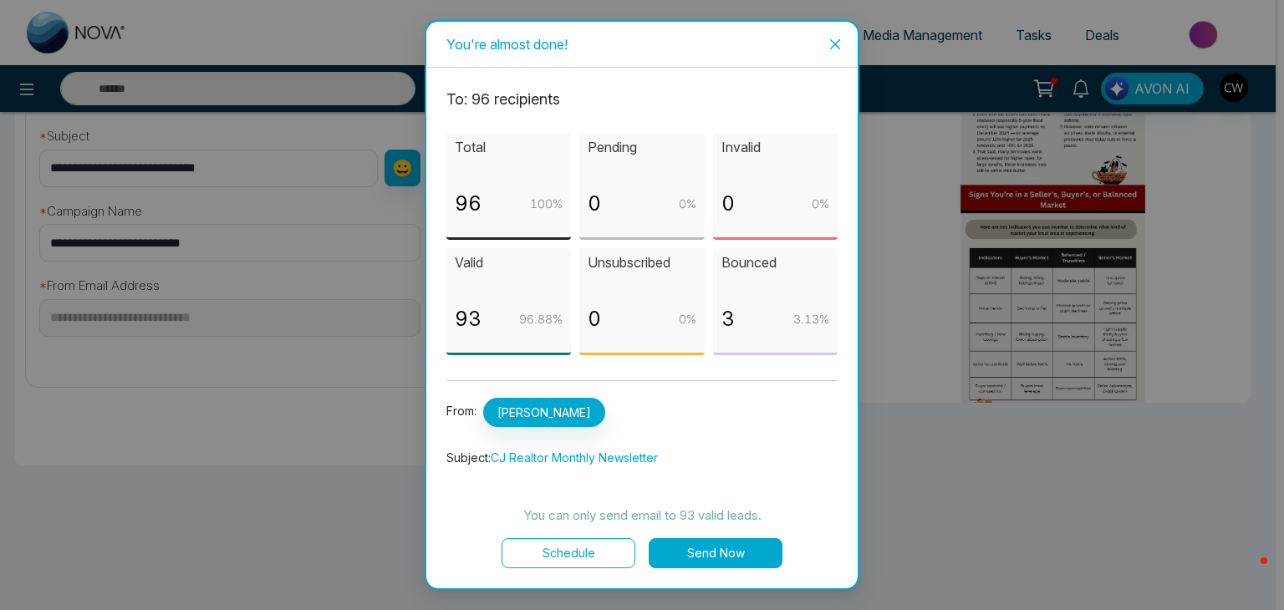
click at [617, 549] on button "Schedule" at bounding box center [568, 553] width 134 height 30
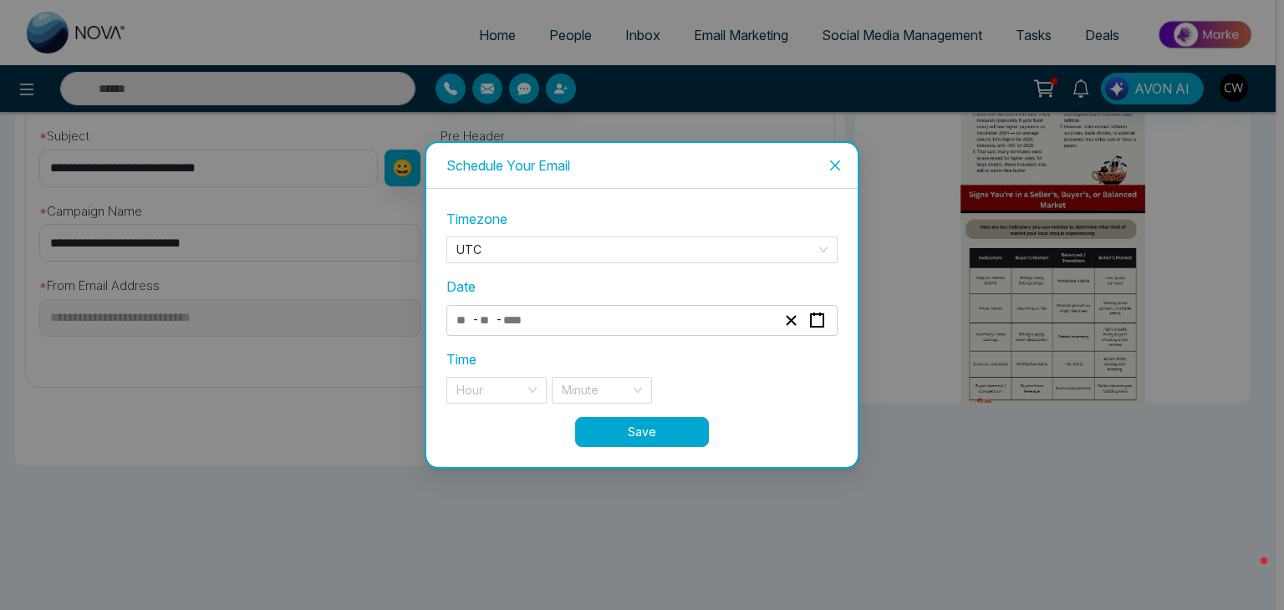
click at [832, 164] on icon "close" at bounding box center [834, 165] width 13 height 13
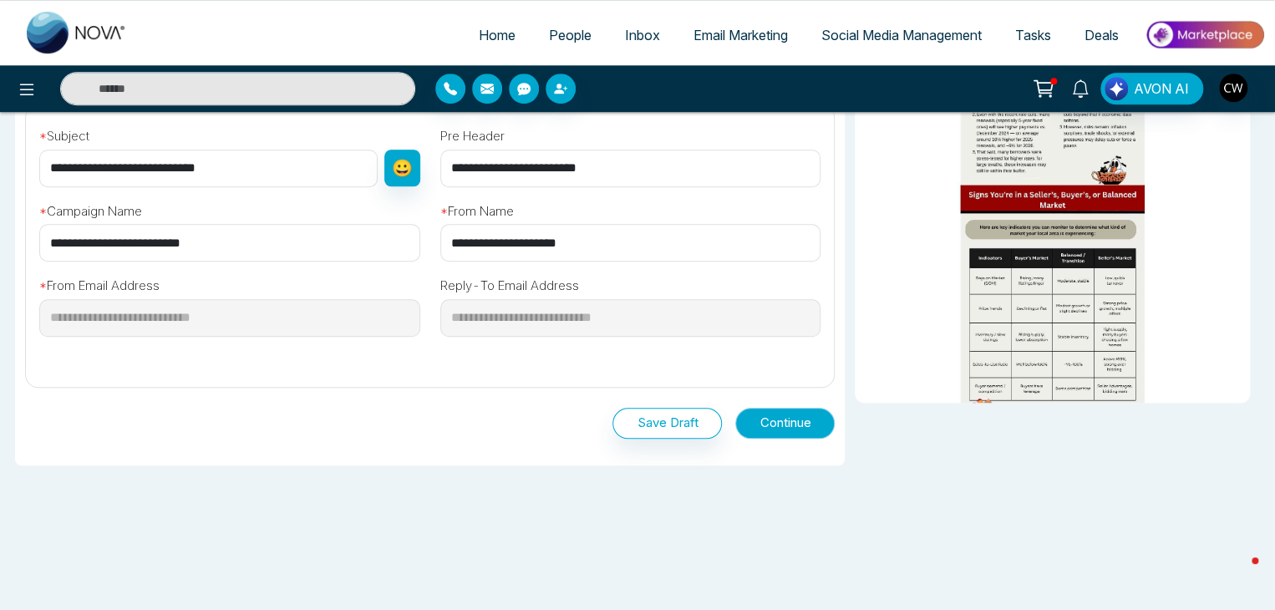
click at [775, 413] on button "Continue" at bounding box center [784, 423] width 99 height 31
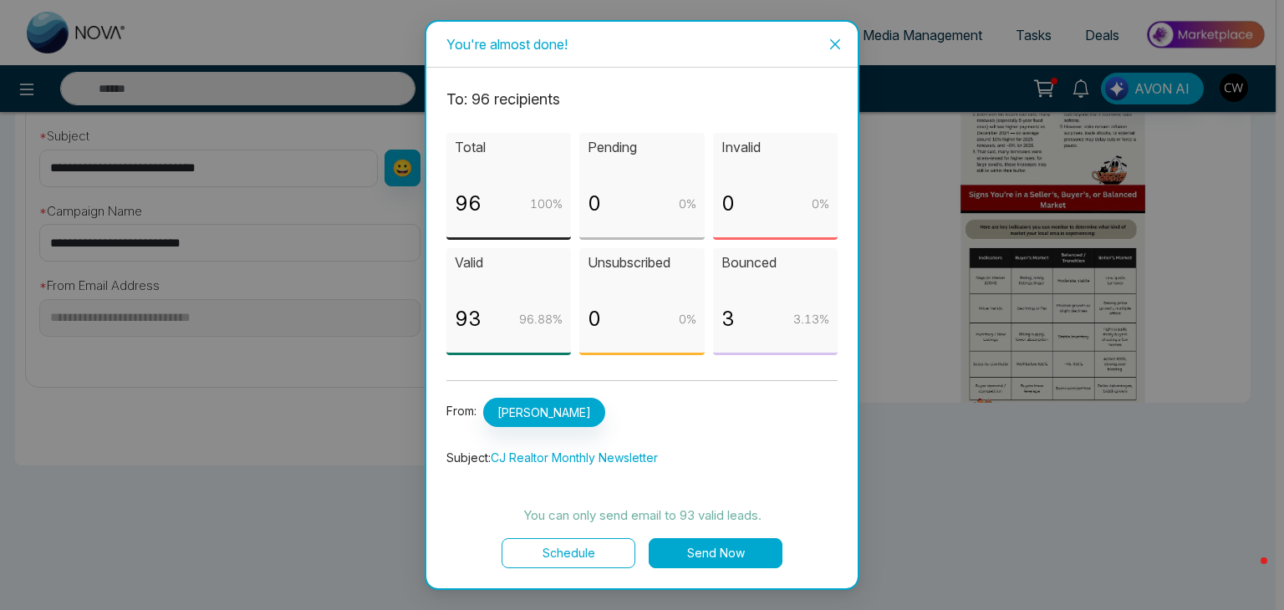
click at [720, 558] on button "Send Now" at bounding box center [716, 553] width 134 height 30
